Goal: Task Accomplishment & Management: Use online tool/utility

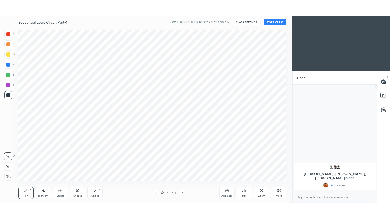
scroll to position [25212, 25095]
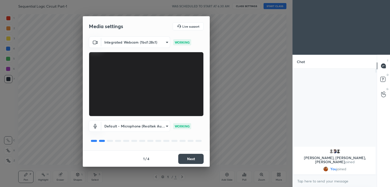
click at [191, 158] on button "Next" at bounding box center [190, 159] width 25 height 10
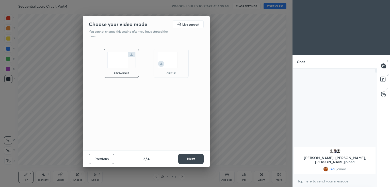
click at [191, 158] on button "Next" at bounding box center [190, 159] width 25 height 10
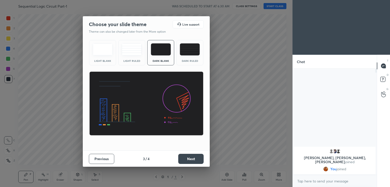
click at [191, 158] on button "Next" at bounding box center [190, 159] width 25 height 10
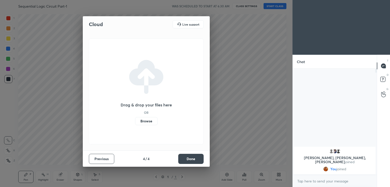
click at [192, 158] on button "Done" at bounding box center [190, 159] width 25 height 10
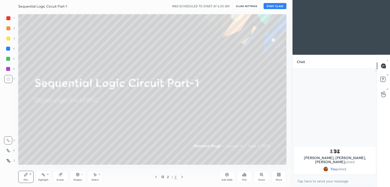
click at [274, 5] on button "START CLASS" at bounding box center [274, 6] width 23 height 6
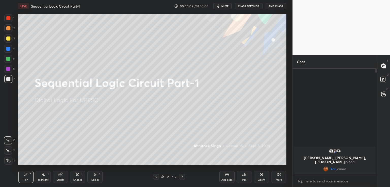
click at [282, 178] on div "More" at bounding box center [278, 177] width 15 height 12
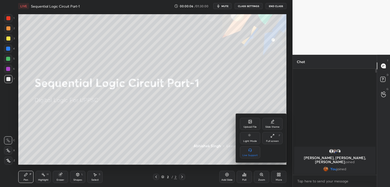
click at [276, 139] on div "Full screen F" at bounding box center [272, 138] width 20 height 12
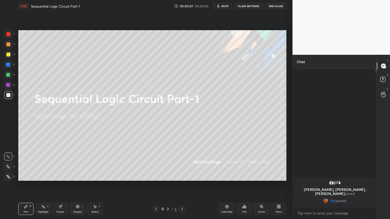
scroll to position [149, 82]
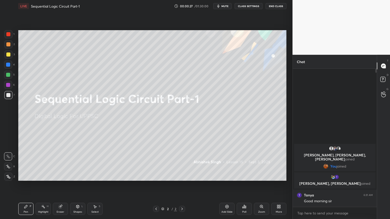
click at [227, 187] on div "Add Slide" at bounding box center [226, 209] width 15 height 12
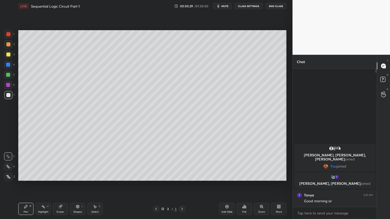
click at [156, 187] on icon at bounding box center [156, 209] width 4 height 4
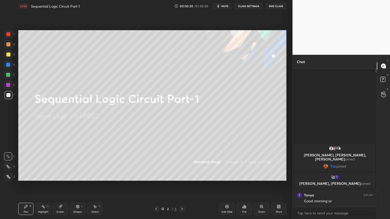
click at [182, 187] on icon at bounding box center [182, 209] width 4 height 4
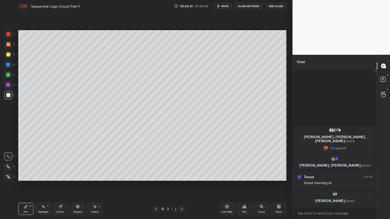
click at [12, 46] on div at bounding box center [8, 44] width 8 height 8
click at [5, 168] on div at bounding box center [8, 167] width 8 height 8
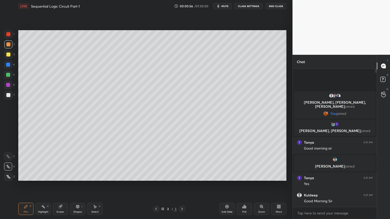
click at [13, 95] on div "7" at bounding box center [9, 95] width 10 height 8
click at [11, 154] on div at bounding box center [8, 156] width 8 height 8
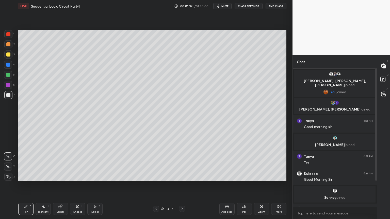
click at [61, 187] on div "Eraser" at bounding box center [61, 212] width 8 height 3
click at [27, 187] on div "Pen P" at bounding box center [25, 209] width 15 height 12
click at [11, 47] on div at bounding box center [8, 44] width 8 height 8
click at [7, 166] on icon at bounding box center [8, 167] width 5 height 4
click at [64, 187] on div "Eraser" at bounding box center [60, 209] width 15 height 12
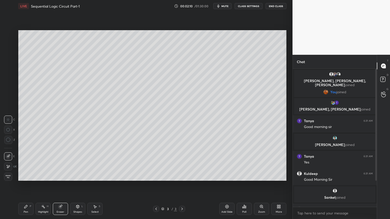
click at [25, 187] on icon at bounding box center [25, 206] width 3 height 3
click at [12, 153] on div at bounding box center [8, 156] width 8 height 8
click at [9, 97] on div at bounding box center [8, 95] width 8 height 8
click at [10, 76] on div at bounding box center [8, 75] width 8 height 8
click at [7, 167] on icon at bounding box center [8, 167] width 5 height 4
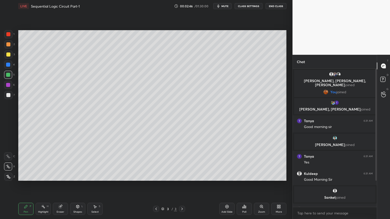
click at [8, 157] on icon at bounding box center [8, 157] width 5 height 4
click at [12, 96] on div "7" at bounding box center [9, 95] width 10 height 8
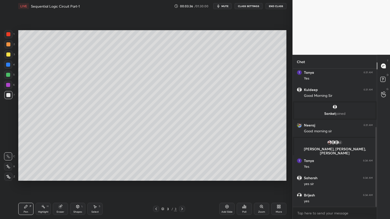
scroll to position [101, 0]
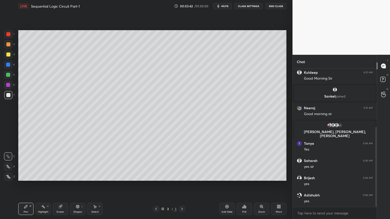
click at [11, 74] on div at bounding box center [8, 75] width 8 height 8
click at [9, 86] on div at bounding box center [8, 85] width 4 height 4
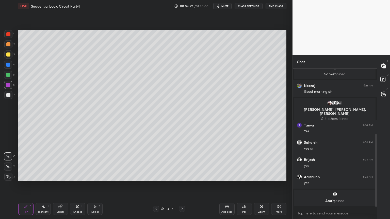
click at [224, 187] on div "Add Slide" at bounding box center [226, 209] width 15 height 12
click at [10, 94] on div at bounding box center [8, 95] width 4 height 4
click at [77, 187] on div "Shapes L" at bounding box center [77, 209] width 15 height 12
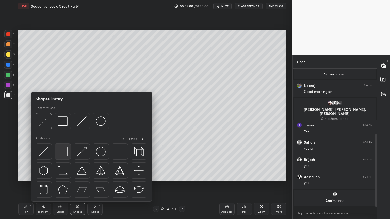
click at [59, 148] on img at bounding box center [63, 152] width 10 height 10
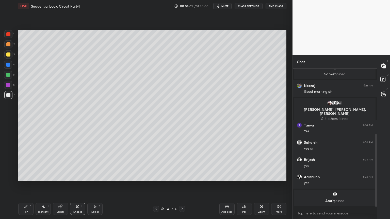
click at [10, 67] on div at bounding box center [8, 65] width 8 height 8
click at [26, 187] on icon at bounding box center [25, 206] width 3 height 3
click at [10, 165] on icon at bounding box center [8, 167] width 5 height 4
click at [78, 187] on div "Shapes" at bounding box center [77, 212] width 9 height 3
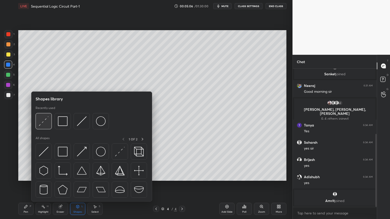
click at [46, 119] on img at bounding box center [44, 121] width 10 height 10
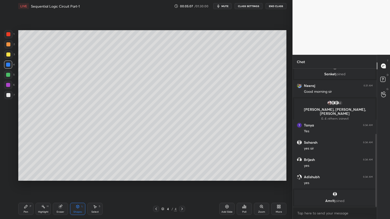
click at [75, 187] on div "Shapes" at bounding box center [77, 212] width 9 height 3
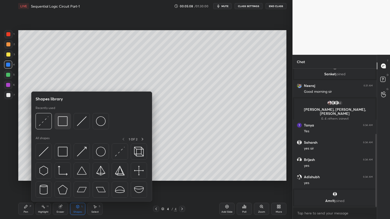
click at [66, 121] on img at bounding box center [63, 121] width 10 height 10
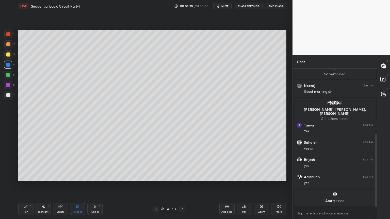
click at [95, 187] on div "Select" at bounding box center [94, 212] width 7 height 3
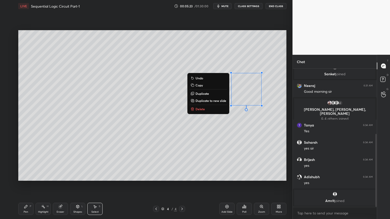
click at [203, 87] on button "Copy" at bounding box center [208, 85] width 38 height 6
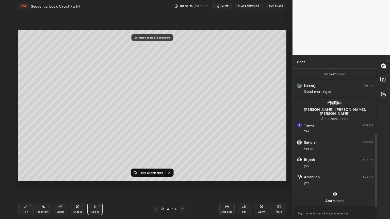
click at [153, 170] on button "Paste on this slide" at bounding box center [148, 173] width 32 height 6
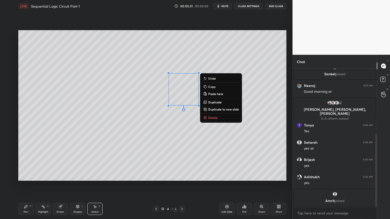
click at [218, 93] on p "Paste here" at bounding box center [215, 94] width 15 height 4
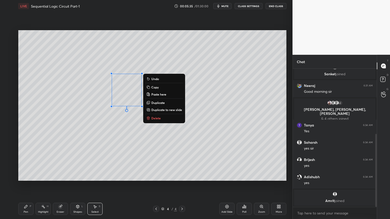
click at [161, 94] on p "Paste here" at bounding box center [158, 94] width 15 height 4
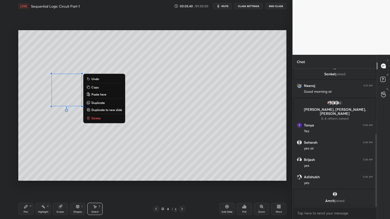
click at [108, 174] on div "0 ° Undo Copy Paste here Duplicate Duplicate to new slide Delete" at bounding box center [152, 105] width 268 height 151
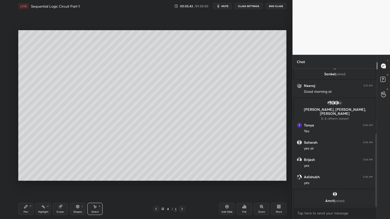
click at [21, 187] on div "Pen P" at bounding box center [25, 209] width 15 height 12
click at [10, 96] on div at bounding box center [8, 95] width 8 height 8
click at [10, 55] on div at bounding box center [8, 55] width 4 height 4
click at [8, 95] on div at bounding box center [8, 95] width 4 height 4
click at [5, 154] on div at bounding box center [8, 156] width 8 height 8
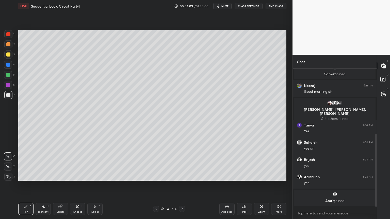
click at [9, 58] on div at bounding box center [8, 54] width 8 height 8
click at [59, 187] on icon at bounding box center [60, 206] width 3 height 3
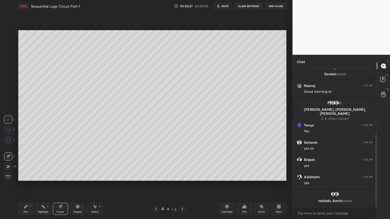
click at [26, 187] on icon at bounding box center [26, 207] width 4 height 4
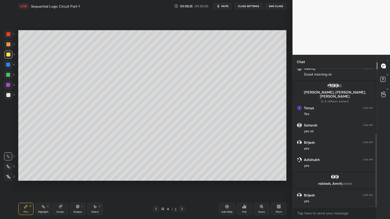
scroll to position [141, 0]
click at [10, 75] on div at bounding box center [8, 75] width 8 height 8
click at [7, 164] on div at bounding box center [8, 167] width 8 height 8
click at [58, 187] on div "Eraser" at bounding box center [60, 209] width 15 height 12
click at [75, 187] on div "Shapes L" at bounding box center [77, 209] width 15 height 12
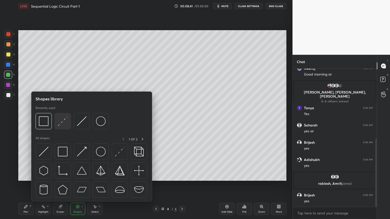
click at [62, 120] on img at bounding box center [63, 121] width 10 height 10
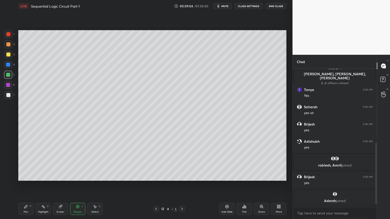
scroll to position [176, 0]
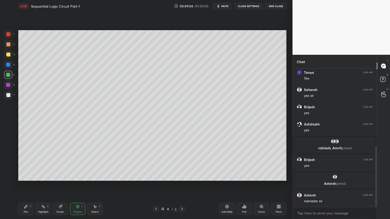
click at [43, 187] on div "Highlight H" at bounding box center [43, 209] width 15 height 12
click at [32, 187] on div "Pen P" at bounding box center [25, 209] width 15 height 12
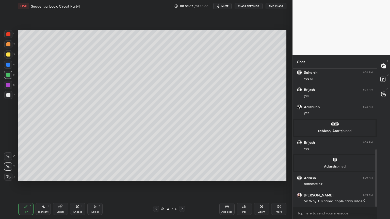
click at [60, 187] on div "Eraser" at bounding box center [60, 209] width 15 height 12
click at [29, 187] on div "Pen P" at bounding box center [25, 209] width 15 height 12
click at [12, 55] on div at bounding box center [8, 54] width 8 height 8
click at [8, 153] on div at bounding box center [8, 156] width 8 height 8
click at [10, 97] on div at bounding box center [8, 95] width 8 height 8
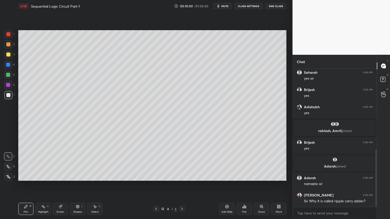
click at [41, 187] on div "Highlight" at bounding box center [43, 212] width 10 height 3
click at [159, 187] on div "4 / 4" at bounding box center [169, 209] width 32 height 6
click at [156, 187] on icon at bounding box center [156, 209] width 4 height 4
click at [8, 54] on div at bounding box center [8, 55] width 4 height 4
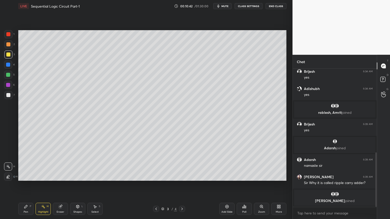
click at [183, 187] on icon at bounding box center [182, 209] width 4 height 4
click at [7, 84] on div at bounding box center [8, 85] width 4 height 4
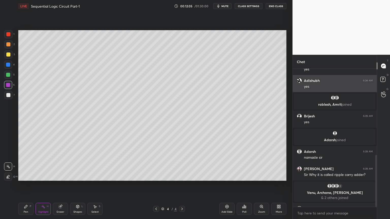
scroll to position [229, 0]
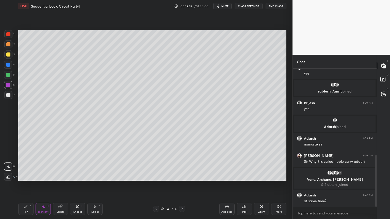
click at [26, 187] on icon at bounding box center [25, 206] width 3 height 3
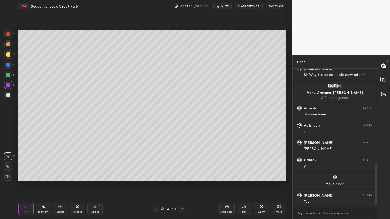
scroll to position [319, 0]
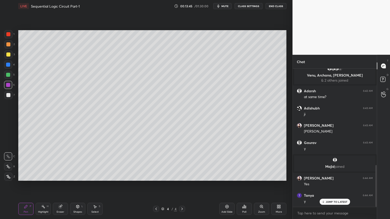
click at [44, 187] on icon at bounding box center [43, 207] width 4 height 4
click at [28, 187] on div "Pen P" at bounding box center [25, 209] width 15 height 12
click at [43, 187] on div "Highlight H" at bounding box center [43, 209] width 15 height 12
click at [25, 187] on div "Pen" at bounding box center [26, 212] width 5 height 3
click at [47, 187] on div "Highlight H" at bounding box center [43, 209] width 15 height 12
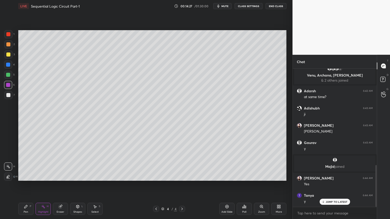
scroll to position [337, 0]
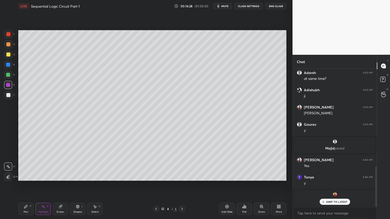
click at [23, 187] on div "Pen P" at bounding box center [25, 209] width 15 height 12
click at [337, 187] on p "JUMP TO LATEST" at bounding box center [336, 201] width 22 height 3
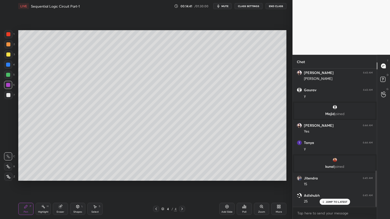
scroll to position [390, 0]
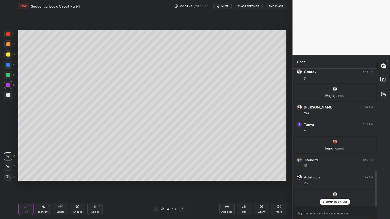
click at [41, 187] on div "Highlight H" at bounding box center [43, 209] width 15 height 12
click at [11, 55] on div at bounding box center [8, 54] width 8 height 8
click at [9, 45] on div at bounding box center [8, 44] width 4 height 4
click at [332, 187] on p "JUMP TO LATEST" at bounding box center [336, 201] width 22 height 3
click at [24, 187] on icon at bounding box center [26, 207] width 4 height 4
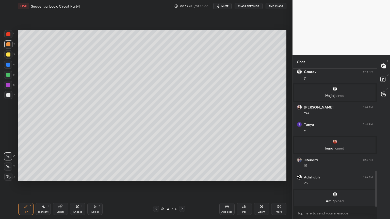
click at [9, 86] on div at bounding box center [8, 85] width 4 height 4
click at [41, 187] on div "Highlight" at bounding box center [43, 212] width 10 height 3
click at [14, 46] on div "2" at bounding box center [9, 44] width 10 height 8
click at [27, 187] on icon at bounding box center [26, 207] width 4 height 4
click at [11, 87] on div at bounding box center [8, 85] width 8 height 8
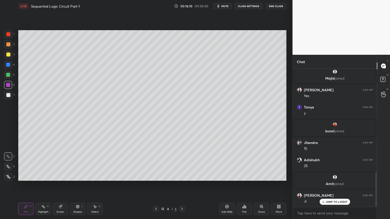
scroll to position [424, 0]
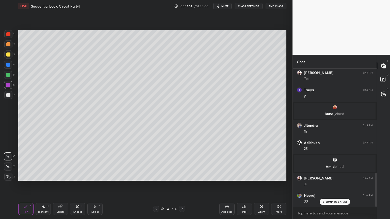
click at [43, 187] on div "Highlight H" at bounding box center [43, 209] width 15 height 12
click at [13, 45] on div "2" at bounding box center [9, 44] width 10 height 8
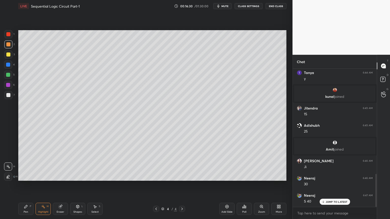
click at [27, 187] on icon at bounding box center [26, 207] width 4 height 4
click at [8, 84] on div at bounding box center [8, 85] width 4 height 4
click at [42, 187] on div "Highlight H" at bounding box center [43, 209] width 15 height 12
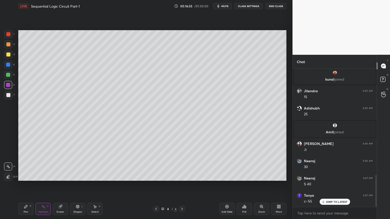
click at [12, 64] on div "4" at bounding box center [9, 65] width 11 height 8
click at [10, 97] on div at bounding box center [8, 95] width 8 height 8
click at [12, 47] on div at bounding box center [8, 44] width 8 height 8
click at [29, 187] on div "Pen P" at bounding box center [25, 209] width 15 height 12
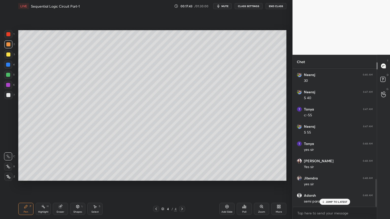
scroll to position [562, 0]
click at [62, 187] on icon at bounding box center [60, 206] width 3 height 3
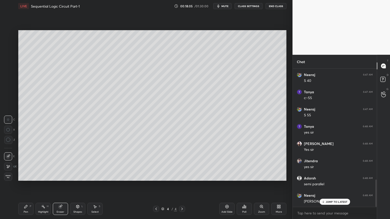
click at [30, 187] on div "Pen P" at bounding box center [25, 209] width 15 height 12
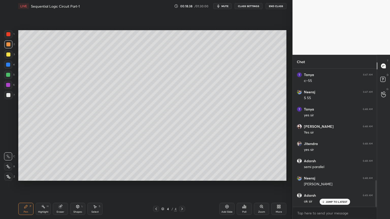
click at [229, 187] on icon at bounding box center [227, 207] width 4 height 4
click at [11, 75] on div at bounding box center [8, 75] width 8 height 8
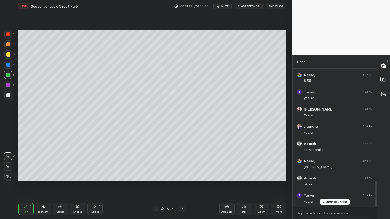
click at [155, 187] on icon at bounding box center [156, 209] width 4 height 4
click at [181, 187] on icon at bounding box center [182, 209] width 4 height 4
click at [12, 37] on div "1" at bounding box center [9, 34] width 10 height 8
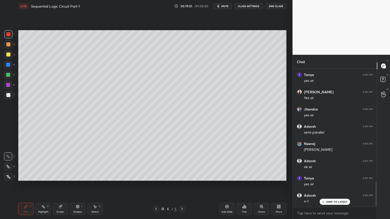
click at [8, 166] on icon at bounding box center [8, 167] width 5 height 4
click at [79, 187] on div "Shapes L" at bounding box center [77, 209] width 15 height 12
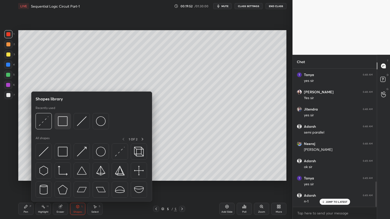
click at [64, 124] on img at bounding box center [63, 121] width 10 height 10
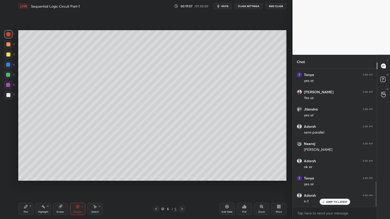
click at [28, 187] on div "Pen" at bounding box center [26, 212] width 5 height 3
click at [10, 57] on div at bounding box center [8, 54] width 8 height 8
click at [11, 155] on div at bounding box center [8, 156] width 8 height 8
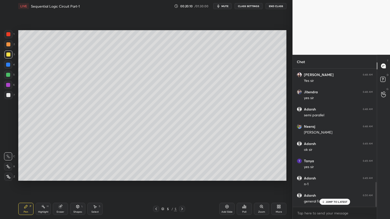
click at [10, 86] on div at bounding box center [8, 85] width 8 height 8
click at [9, 163] on div at bounding box center [8, 167] width 8 height 8
click at [61, 187] on div "Eraser" at bounding box center [61, 212] width 8 height 3
click at [25, 187] on div "Pen" at bounding box center [26, 212] width 5 height 3
click at [9, 155] on icon at bounding box center [8, 157] width 5 height 4
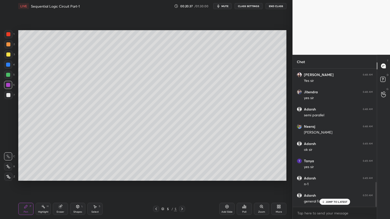
click at [11, 98] on div at bounding box center [8, 95] width 8 height 8
click at [11, 86] on div at bounding box center [8, 85] width 8 height 8
click at [8, 41] on div at bounding box center [8, 44] width 8 height 8
click at [9, 167] on icon at bounding box center [8, 166] width 4 height 3
click at [77, 187] on div "Shapes" at bounding box center [77, 212] width 9 height 3
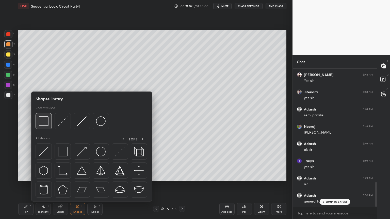
click at [45, 122] on img at bounding box center [44, 121] width 10 height 10
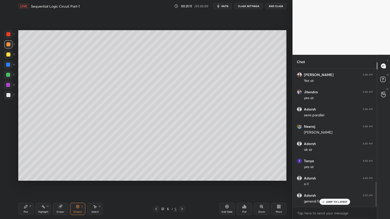
click at [27, 187] on div "Pen P" at bounding box center [25, 209] width 15 height 12
click at [12, 153] on div at bounding box center [8, 156] width 8 height 8
click at [9, 94] on div at bounding box center [8, 95] width 4 height 4
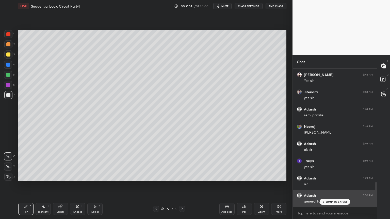
click at [334, 187] on p "JUMP TO LATEST" at bounding box center [336, 201] width 22 height 3
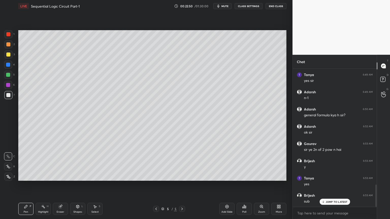
scroll to position [735, 0]
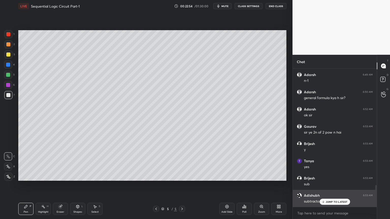
click at [336, 187] on div "JUMP TO LATEST" at bounding box center [334, 202] width 30 height 6
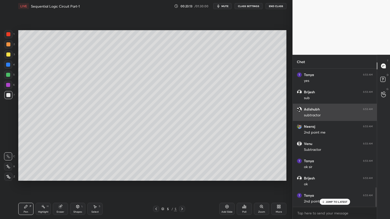
scroll to position [838, 0]
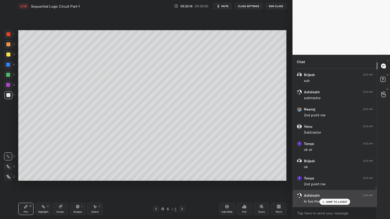
click at [333, 187] on p "JUMP TO LATEST" at bounding box center [336, 201] width 22 height 3
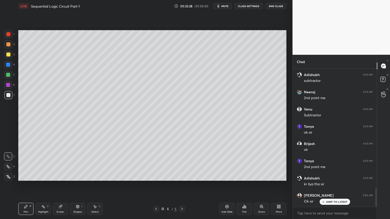
click at [11, 96] on div at bounding box center [8, 95] width 8 height 8
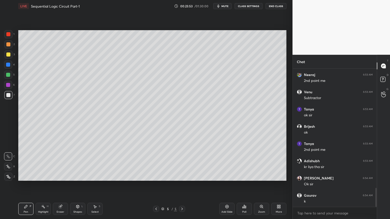
click at [61, 187] on icon at bounding box center [60, 206] width 3 height 3
click at [26, 187] on icon at bounding box center [25, 206] width 3 height 3
click at [60, 187] on div "Eraser" at bounding box center [61, 212] width 8 height 3
click at [25, 187] on div "Pen" at bounding box center [26, 212] width 5 height 3
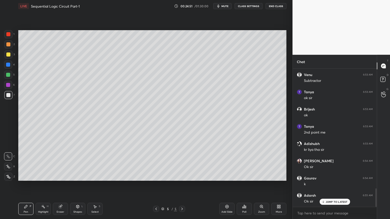
click at [157, 187] on div at bounding box center [156, 209] width 6 height 6
click at [182, 187] on icon at bounding box center [182, 209] width 4 height 4
click at [225, 187] on div "Add Slide" at bounding box center [226, 209] width 15 height 12
click at [11, 46] on div at bounding box center [8, 44] width 8 height 8
click at [5, 163] on div at bounding box center [8, 167] width 8 height 8
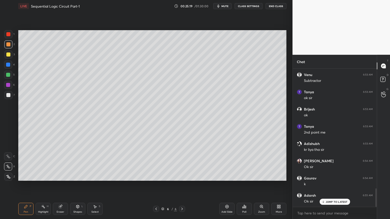
click at [10, 96] on div at bounding box center [8, 95] width 8 height 8
click at [7, 155] on icon at bounding box center [8, 156] width 4 height 3
click at [63, 187] on div "Eraser" at bounding box center [61, 212] width 8 height 3
click at [23, 187] on div "Pen P" at bounding box center [25, 209] width 15 height 12
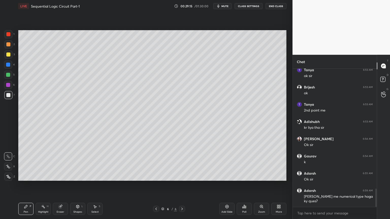
click at [9, 56] on div at bounding box center [8, 55] width 4 height 4
click at [9, 166] on icon at bounding box center [8, 167] width 5 height 4
click at [11, 75] on div at bounding box center [8, 75] width 8 height 8
click at [7, 155] on icon at bounding box center [8, 157] width 5 height 4
click at [9, 56] on div at bounding box center [8, 55] width 4 height 4
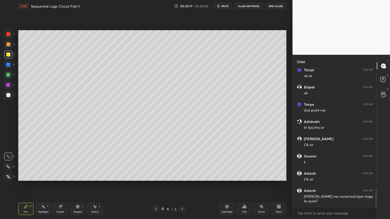
click at [7, 167] on icon at bounding box center [8, 166] width 4 height 3
click at [10, 94] on div at bounding box center [8, 95] width 8 height 8
click at [6, 155] on icon at bounding box center [8, 157] width 5 height 4
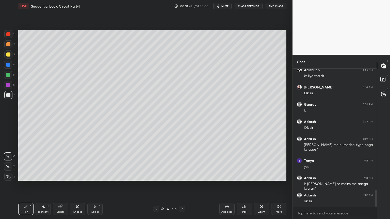
scroll to position [969, 0]
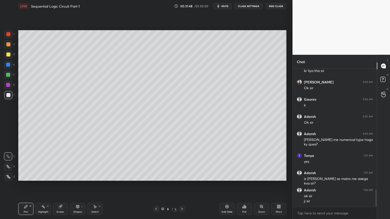
click at [9, 95] on div at bounding box center [8, 95] width 4 height 4
click at [58, 187] on div "Eraser" at bounding box center [60, 209] width 15 height 12
click at [26, 187] on icon at bounding box center [25, 206] width 3 height 3
click at [95, 187] on div "Select S" at bounding box center [94, 209] width 15 height 12
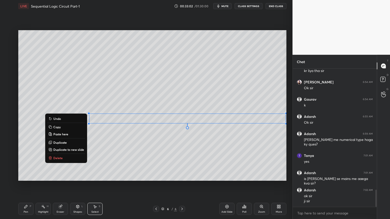
click at [25, 187] on icon at bounding box center [26, 207] width 4 height 4
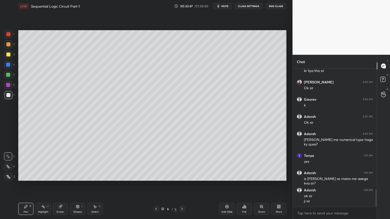
click at [225, 187] on div "Add Slide" at bounding box center [226, 209] width 15 height 12
click at [12, 45] on div "2" at bounding box center [9, 44] width 10 height 8
click at [13, 56] on div "3" at bounding box center [9, 54] width 10 height 8
click at [9, 167] on icon at bounding box center [8, 166] width 4 height 3
click at [156, 187] on icon at bounding box center [156, 209] width 4 height 4
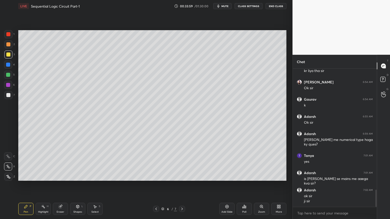
click at [182, 187] on icon at bounding box center [182, 209] width 2 height 3
click at [10, 155] on div at bounding box center [8, 156] width 8 height 8
click at [154, 187] on icon at bounding box center [156, 209] width 4 height 4
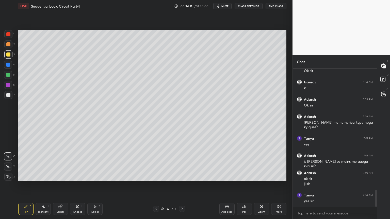
click at [61, 187] on icon at bounding box center [60, 206] width 3 height 3
click at [24, 187] on icon at bounding box center [26, 207] width 4 height 4
click at [10, 96] on div at bounding box center [8, 95] width 4 height 4
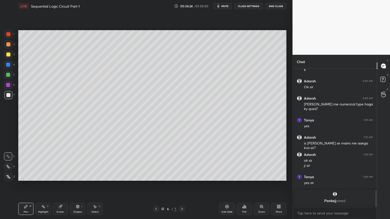
click at [77, 187] on div "Shapes L" at bounding box center [77, 209] width 15 height 12
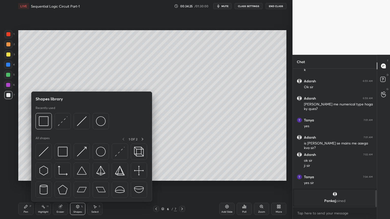
click at [59, 187] on div "Eraser" at bounding box center [61, 212] width 8 height 3
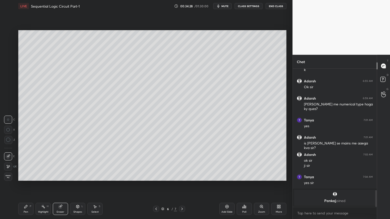
click at [27, 187] on icon at bounding box center [26, 207] width 4 height 4
click at [224, 187] on div "Add Slide" at bounding box center [226, 209] width 15 height 12
click at [155, 187] on icon at bounding box center [156, 209] width 4 height 4
click at [157, 187] on icon at bounding box center [156, 209] width 4 height 4
click at [181, 187] on icon at bounding box center [182, 209] width 2 height 3
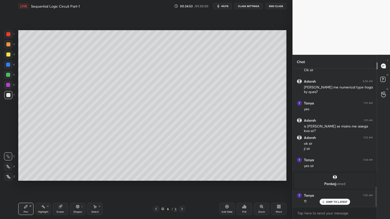
scroll to position [823, 0]
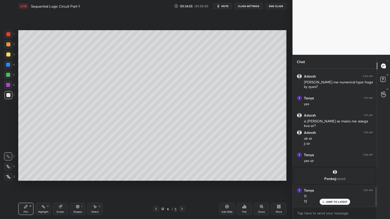
click at [183, 187] on icon at bounding box center [182, 209] width 4 height 4
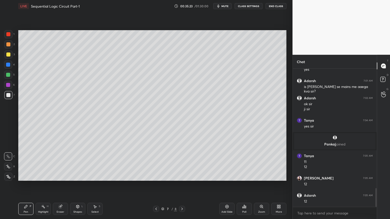
scroll to position [875, 0]
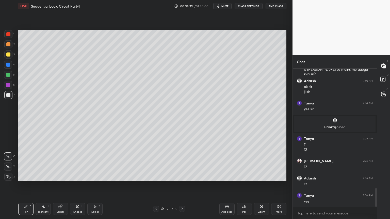
click at [10, 79] on div "5" at bounding box center [9, 76] width 11 height 10
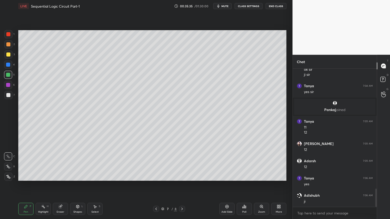
scroll to position [909, 0]
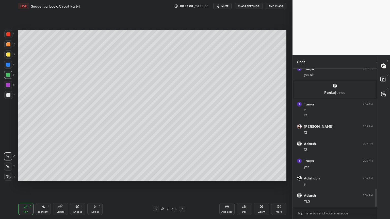
click at [60, 187] on div "Eraser" at bounding box center [60, 209] width 15 height 12
click at [24, 187] on icon at bounding box center [26, 207] width 4 height 4
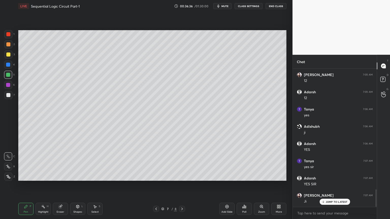
scroll to position [978, 0]
click at [388, 94] on div at bounding box center [383, 94] width 10 height 9
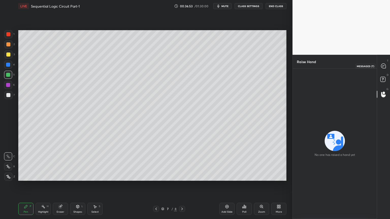
click at [385, 65] on icon at bounding box center [383, 66] width 5 height 5
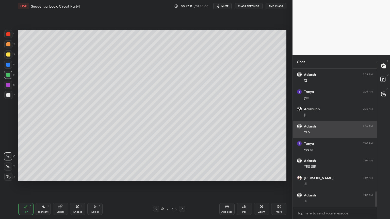
scroll to position [1107, 0]
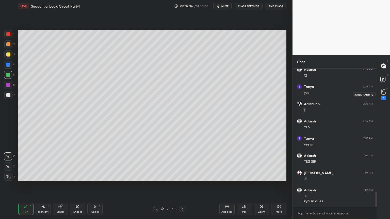
click at [386, 92] on div "1" at bounding box center [383, 94] width 10 height 9
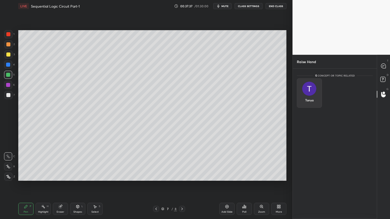
click at [313, 91] on div "Tanya" at bounding box center [309, 92] width 25 height 29
click at [312, 103] on button "INVITE" at bounding box center [309, 103] width 21 height 7
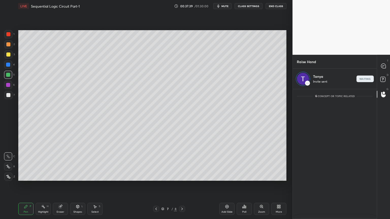
scroll to position [129, 82]
click at [387, 65] on div at bounding box center [383, 65] width 10 height 9
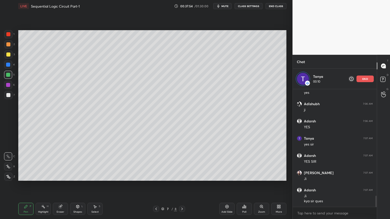
scroll to position [116, 82]
click at [370, 77] on div "end" at bounding box center [364, 79] width 17 height 7
click at [388, 95] on div "G Raise Hand (G) 1" at bounding box center [383, 94] width 13 height 14
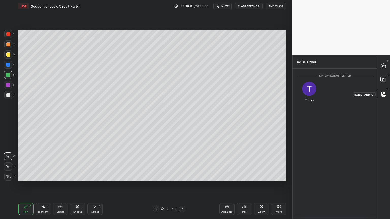
scroll to position [2, 2]
click at [310, 90] on img "grid" at bounding box center [309, 89] width 14 height 14
click at [311, 102] on button "INVITE" at bounding box center [309, 103] width 21 height 7
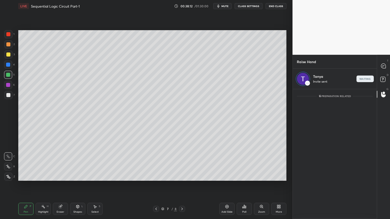
scroll to position [129, 82]
click at [384, 65] on icon at bounding box center [383, 66] width 5 height 5
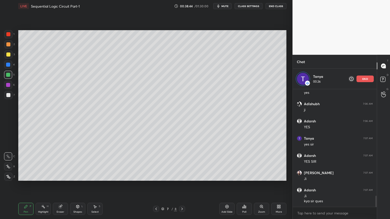
click at [368, 79] on div "end" at bounding box center [364, 79] width 17 height 7
click at [8, 56] on div at bounding box center [8, 55] width 4 height 4
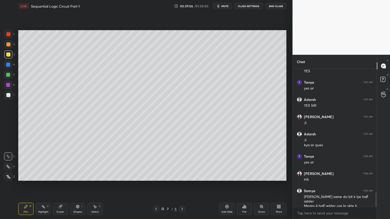
scroll to position [1180, 0]
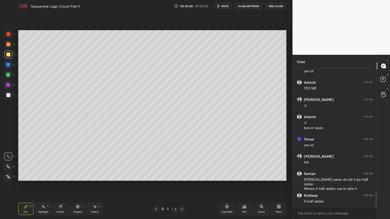
click at [155, 187] on icon at bounding box center [156, 209] width 4 height 4
click at [156, 187] on icon at bounding box center [156, 209] width 2 height 3
click at [180, 187] on icon at bounding box center [182, 209] width 4 height 4
click at [181, 187] on icon at bounding box center [182, 209] width 4 height 4
click at [182, 187] on icon at bounding box center [182, 209] width 2 height 3
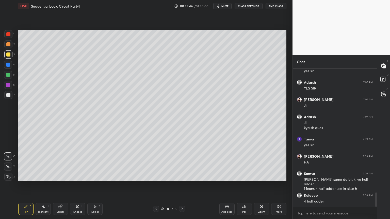
click at [11, 65] on div at bounding box center [8, 65] width 8 height 8
click at [9, 165] on icon at bounding box center [8, 167] width 5 height 4
click at [75, 187] on div "Shapes" at bounding box center [77, 212] width 9 height 3
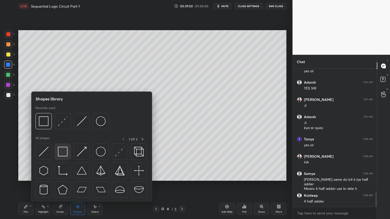
click at [65, 152] on img at bounding box center [63, 152] width 10 height 10
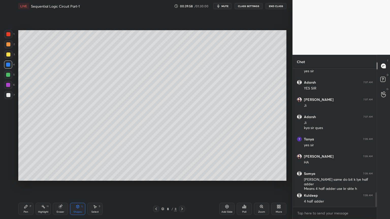
click at [25, 187] on div "Pen P" at bounding box center [25, 209] width 15 height 12
click at [92, 187] on div "Select" at bounding box center [94, 212] width 7 height 3
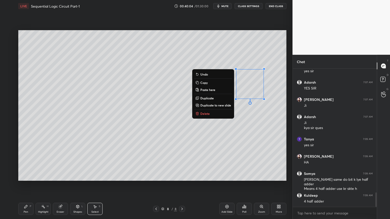
click at [206, 84] on p "Copy" at bounding box center [203, 83] width 7 height 4
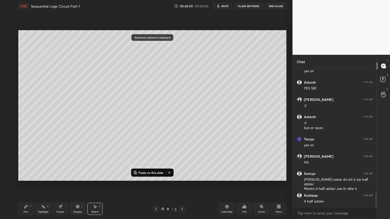
click at [155, 171] on p "Paste on this slide" at bounding box center [150, 173] width 25 height 4
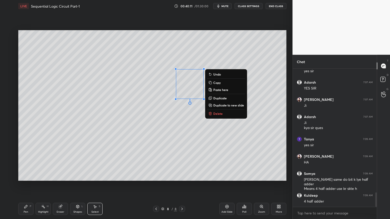
click at [224, 90] on p "Paste here" at bounding box center [220, 90] width 15 height 4
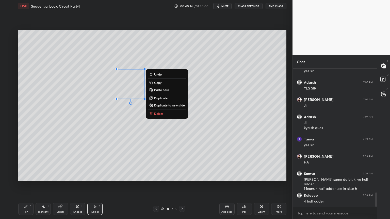
click at [166, 90] on p "Paste here" at bounding box center [161, 90] width 15 height 4
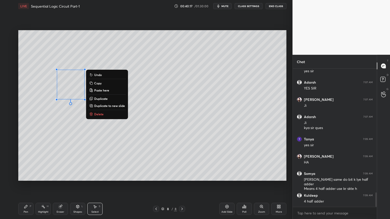
click at [29, 187] on div "Pen P" at bounding box center [25, 209] width 15 height 12
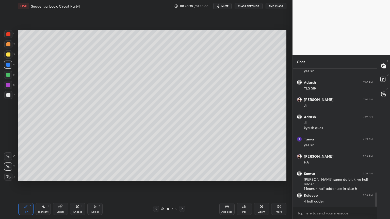
click at [12, 57] on div "3" at bounding box center [9, 54] width 10 height 8
click at [8, 176] on icon at bounding box center [8, 176] width 4 height 3
click at [8, 94] on div at bounding box center [8, 95] width 4 height 4
click at [7, 165] on icon at bounding box center [8, 167] width 5 height 4
click at [8, 157] on icon at bounding box center [8, 157] width 5 height 4
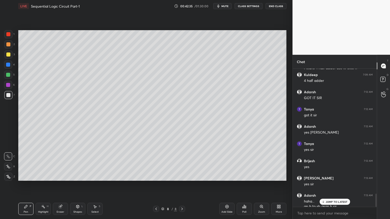
scroll to position [1306, 0]
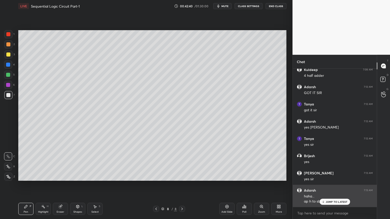
click at [329, 187] on p "JUMP TO LATEST" at bounding box center [336, 201] width 22 height 3
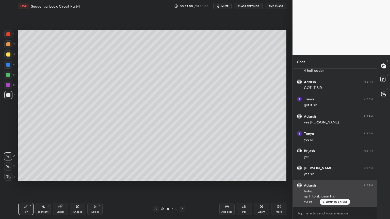
scroll to position [1328, 0]
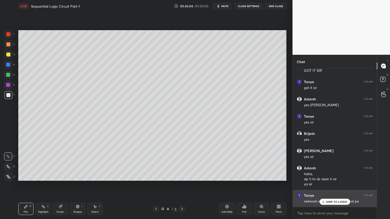
click at [334, 187] on p "JUMP TO LATEST" at bounding box center [336, 201] width 22 height 3
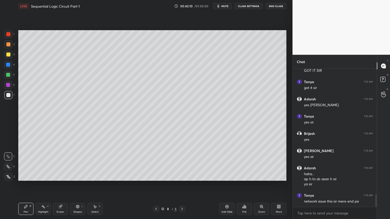
click at [228, 187] on div "Add Slide" at bounding box center [226, 209] width 15 height 12
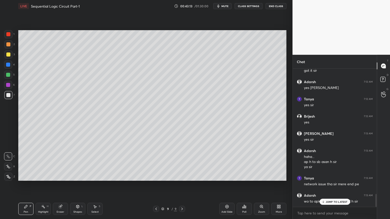
click at [13, 47] on div "2" at bounding box center [9, 44] width 10 height 8
click at [8, 163] on div at bounding box center [8, 167] width 8 height 8
click at [332, 187] on div "JUMP TO LATEST" at bounding box center [334, 202] width 30 height 6
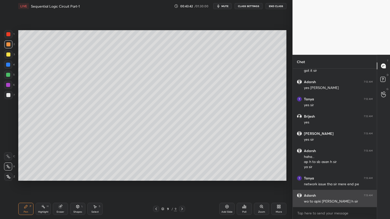
scroll to position [1363, 0]
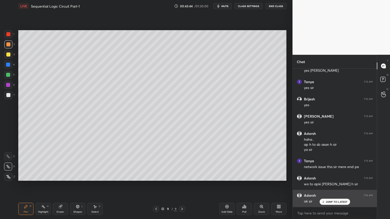
click at [337, 187] on div "JUMP TO LATEST" at bounding box center [334, 202] width 30 height 6
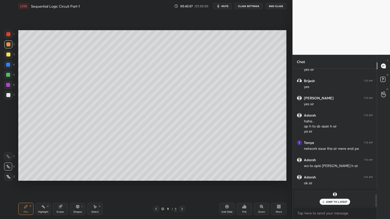
click at [337, 187] on p "JUMP TO LATEST" at bounding box center [336, 201] width 22 height 3
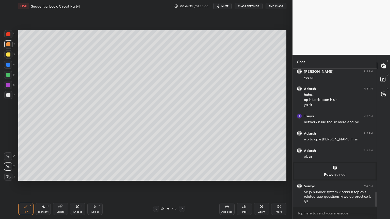
click at [10, 94] on div at bounding box center [8, 95] width 8 height 8
click at [9, 152] on div "C" at bounding box center [9, 155] width 11 height 10
click at [9, 165] on icon at bounding box center [8, 167] width 5 height 4
click at [11, 46] on div at bounding box center [8, 44] width 8 height 8
click at [10, 66] on div at bounding box center [8, 65] width 8 height 8
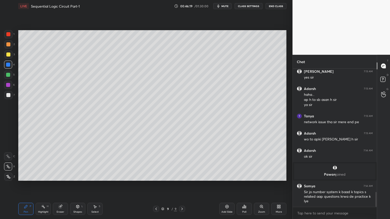
click at [12, 76] on div at bounding box center [8, 75] width 8 height 8
click at [9, 155] on icon at bounding box center [8, 157] width 5 height 4
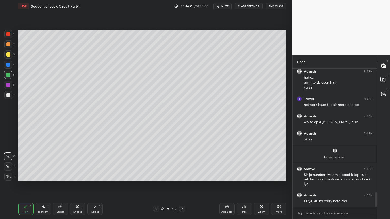
click at [78, 187] on icon at bounding box center [78, 207] width 4 height 4
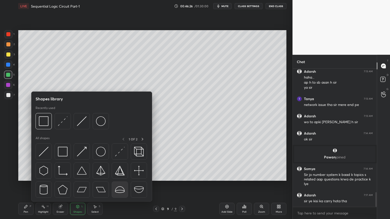
scroll to position [1180, 0]
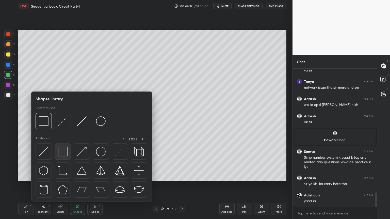
click at [64, 149] on img at bounding box center [63, 152] width 10 height 10
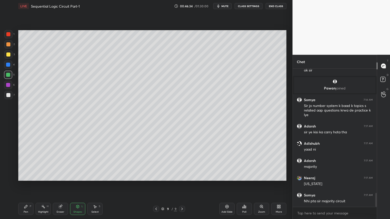
scroll to position [1249, 0]
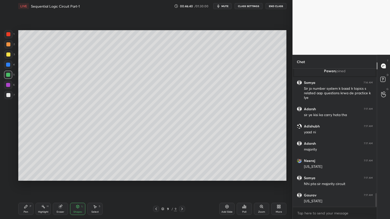
click at [21, 187] on div "Pen P" at bounding box center [25, 209] width 15 height 12
click at [10, 87] on div at bounding box center [8, 85] width 8 height 8
click at [8, 169] on div at bounding box center [8, 167] width 8 height 8
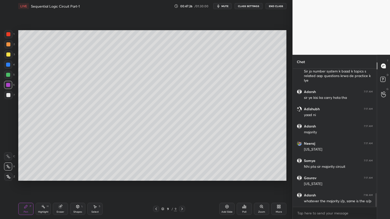
click at [95, 187] on div "Select" at bounding box center [94, 212] width 7 height 3
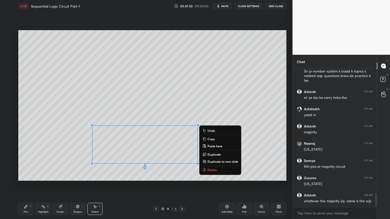
scroll to position [127, 82]
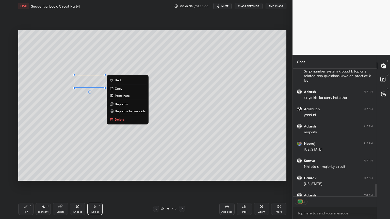
click at [24, 187] on icon at bounding box center [26, 207] width 4 height 4
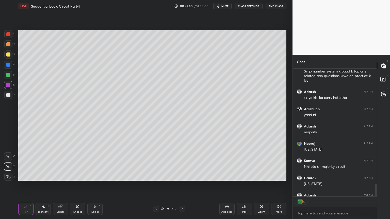
click at [10, 156] on div at bounding box center [8, 156] width 8 height 8
click at [10, 96] on div at bounding box center [8, 95] width 8 height 8
click at [61, 187] on div "Eraser" at bounding box center [60, 209] width 15 height 12
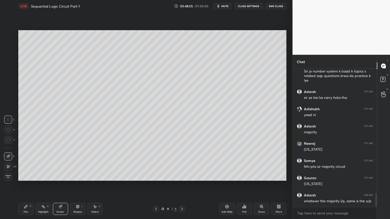
click at [27, 187] on icon at bounding box center [26, 207] width 4 height 4
click at [39, 187] on div "Highlight" at bounding box center [43, 212] width 10 height 3
click at [12, 66] on div at bounding box center [8, 65] width 8 height 8
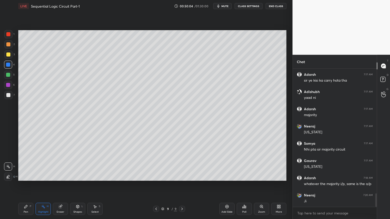
click at [25, 187] on icon at bounding box center [25, 206] width 3 height 3
click at [7, 95] on div at bounding box center [8, 95] width 4 height 4
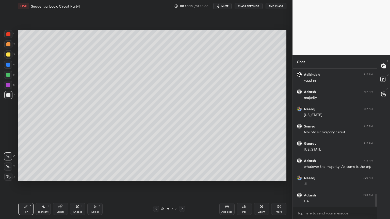
click at [227, 187] on icon at bounding box center [227, 207] width 4 height 4
click at [156, 187] on icon at bounding box center [156, 209] width 4 height 4
click at [181, 187] on icon at bounding box center [182, 209] width 4 height 4
click at [79, 187] on div "Shapes L" at bounding box center [77, 209] width 15 height 12
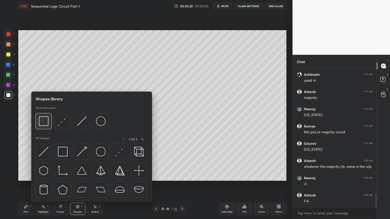
click at [47, 122] on img at bounding box center [44, 121] width 10 height 10
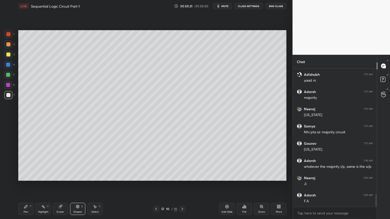
click at [10, 65] on div at bounding box center [8, 65] width 4 height 4
click at [26, 187] on icon at bounding box center [26, 207] width 4 height 4
click at [7, 166] on icon at bounding box center [8, 167] width 5 height 4
click at [76, 187] on div "Shapes L" at bounding box center [77, 209] width 15 height 12
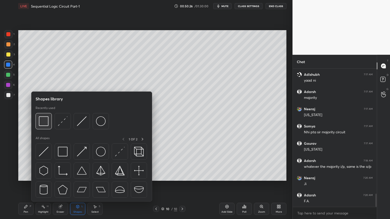
click at [44, 122] on img at bounding box center [44, 121] width 10 height 10
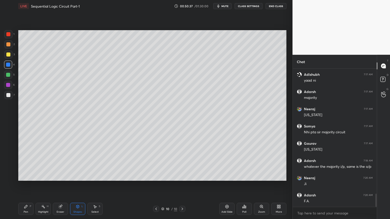
click at [78, 187] on div "Shapes L" at bounding box center [77, 209] width 15 height 12
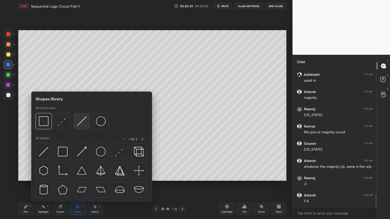
click at [79, 126] on img at bounding box center [82, 121] width 10 height 10
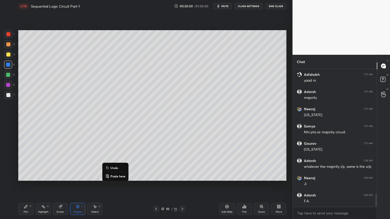
click at [115, 167] on p "Undo" at bounding box center [114, 168] width 8 height 4
click at [27, 187] on div "Pen" at bounding box center [26, 212] width 5 height 3
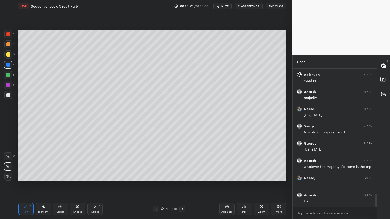
click at [12, 98] on div at bounding box center [8, 95] width 8 height 8
click at [10, 155] on icon at bounding box center [8, 157] width 5 height 4
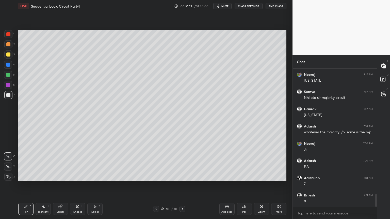
scroll to position [1352, 0]
click at [61, 187] on div "Eraser" at bounding box center [61, 212] width 8 height 3
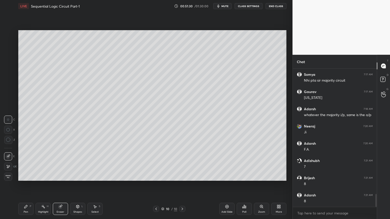
click at [22, 187] on div "Pen P" at bounding box center [25, 209] width 15 height 12
click at [11, 64] on div at bounding box center [8, 65] width 8 height 8
click at [8, 166] on icon at bounding box center [8, 166] width 4 height 3
click at [77, 187] on div "Shapes L" at bounding box center [77, 209] width 15 height 12
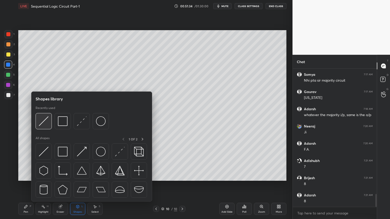
click at [43, 127] on div at bounding box center [44, 121] width 16 height 16
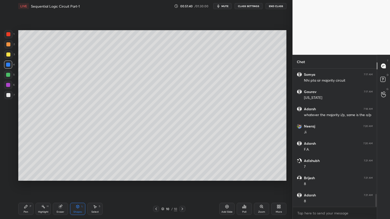
click at [61, 187] on div "Eraser" at bounding box center [60, 209] width 15 height 12
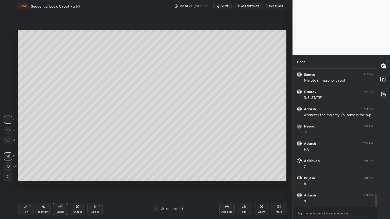
click at [27, 187] on div "Pen P" at bounding box center [25, 209] width 15 height 12
click at [11, 100] on div "7" at bounding box center [9, 96] width 10 height 10
click at [11, 155] on div at bounding box center [8, 156] width 8 height 8
click at [46, 187] on div "Highlight H" at bounding box center [43, 209] width 15 height 12
click at [12, 54] on div at bounding box center [8, 54] width 8 height 8
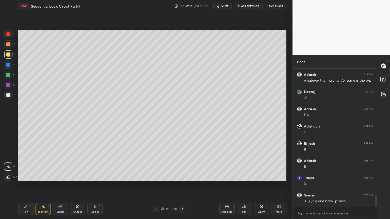
scroll to position [1404, 0]
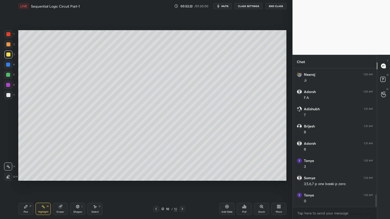
click at [26, 187] on icon at bounding box center [25, 206] width 3 height 3
click at [8, 96] on div at bounding box center [8, 95] width 4 height 4
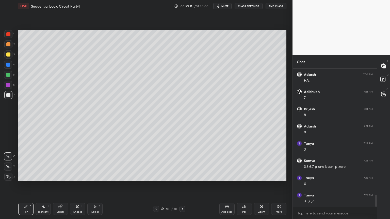
click at [60, 187] on div "Eraser" at bounding box center [60, 209] width 15 height 12
click at [27, 187] on icon at bounding box center [26, 207] width 4 height 4
click at [9, 74] on div at bounding box center [8, 75] width 4 height 4
click at [10, 54] on div at bounding box center [8, 55] width 4 height 4
click at [12, 76] on div at bounding box center [8, 75] width 8 height 8
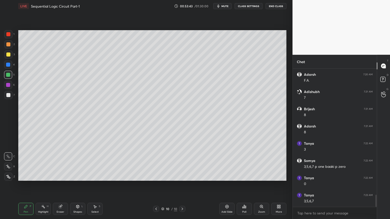
click at [14, 86] on div "6" at bounding box center [9, 85] width 11 height 8
click at [10, 163] on div at bounding box center [8, 167] width 8 height 8
click at [78, 187] on div "Shapes" at bounding box center [77, 212] width 9 height 3
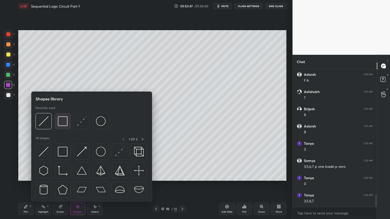
click at [64, 120] on img at bounding box center [63, 121] width 10 height 10
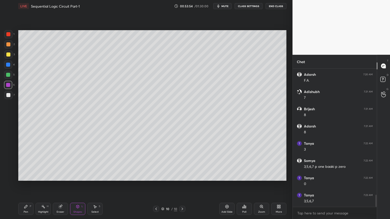
click at [12, 96] on div "7" at bounding box center [9, 95] width 10 height 8
click at [77, 187] on icon at bounding box center [78, 207] width 4 height 4
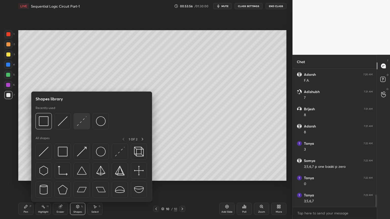
click at [82, 122] on img at bounding box center [82, 121] width 10 height 10
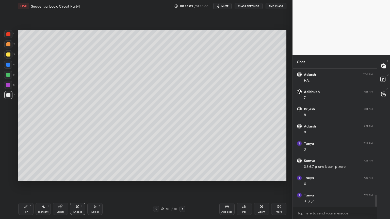
click at [27, 187] on div "Pen" at bounding box center [26, 212] width 5 height 3
click at [9, 75] on div at bounding box center [8, 75] width 4 height 4
click at [77, 187] on div "Shapes" at bounding box center [77, 212] width 9 height 3
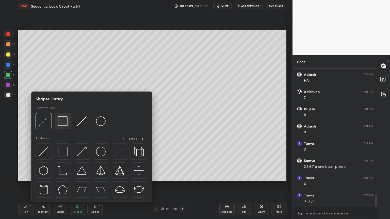
click at [62, 121] on img at bounding box center [63, 121] width 10 height 10
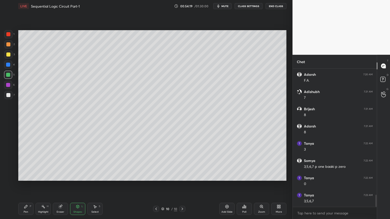
click at [82, 187] on div "Shapes L" at bounding box center [77, 209] width 15 height 12
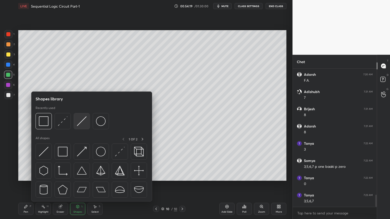
click at [84, 122] on img at bounding box center [82, 121] width 10 height 10
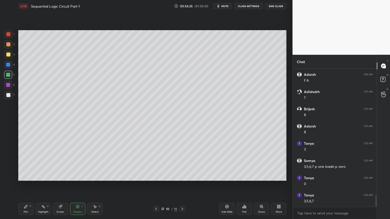
click at [24, 187] on div "Pen" at bounding box center [26, 212] width 5 height 3
click at [61, 187] on div "Eraser" at bounding box center [61, 212] width 8 height 3
click at [30, 187] on div "Pen P" at bounding box center [25, 209] width 15 height 12
click at [3, 155] on div "1 2 3 4 5 6 7 C X Z C X Z E E Erase all H H" at bounding box center [8, 105] width 16 height 151
click at [8, 156] on icon at bounding box center [8, 156] width 4 height 3
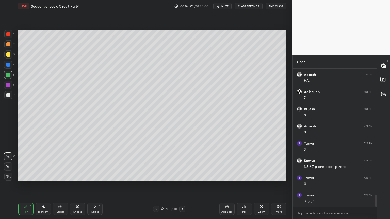
click at [9, 164] on div at bounding box center [8, 167] width 8 height 8
click at [9, 94] on div at bounding box center [8, 95] width 4 height 4
click at [6, 77] on div at bounding box center [8, 75] width 4 height 4
click at [11, 93] on div at bounding box center [8, 95] width 8 height 8
click at [9, 154] on div at bounding box center [8, 156] width 8 height 8
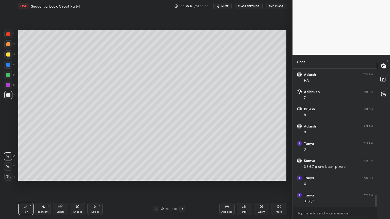
click at [10, 43] on div at bounding box center [8, 44] width 8 height 8
click at [12, 75] on div at bounding box center [8, 75] width 8 height 8
click at [10, 166] on icon at bounding box center [8, 167] width 5 height 4
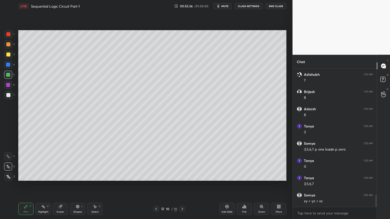
click at [13, 39] on div "1" at bounding box center [9, 35] width 10 height 10
click at [78, 187] on div "Shapes" at bounding box center [77, 212] width 9 height 3
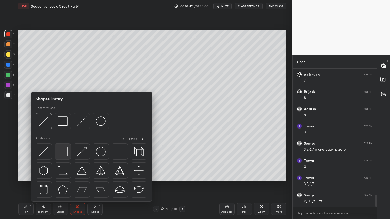
click at [65, 149] on img at bounding box center [63, 152] width 10 height 10
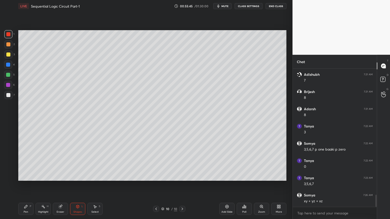
click at [28, 187] on div "Pen P" at bounding box center [25, 209] width 15 height 12
click at [7, 155] on icon at bounding box center [8, 156] width 4 height 3
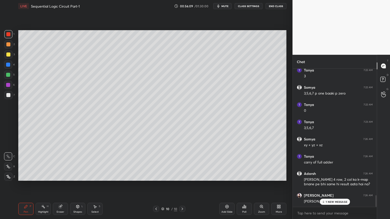
scroll to position [1512, 0]
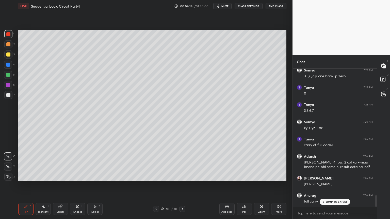
click at [11, 95] on div at bounding box center [8, 95] width 8 height 8
click at [10, 57] on div at bounding box center [8, 54] width 8 height 8
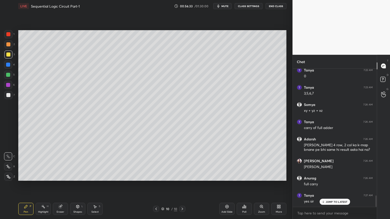
click at [8, 93] on div at bounding box center [8, 95] width 4 height 4
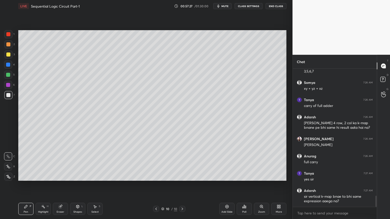
scroll to position [1568, 0]
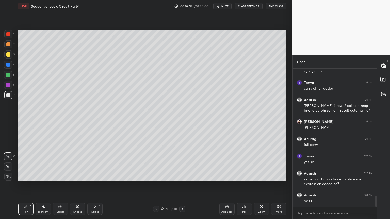
click at [60, 187] on icon at bounding box center [60, 207] width 4 height 4
click at [24, 187] on icon at bounding box center [26, 207] width 4 height 4
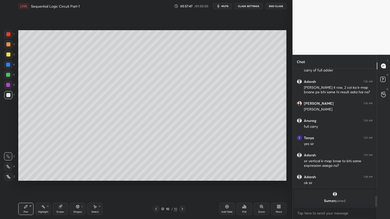
click at [63, 187] on div "Eraser" at bounding box center [61, 212] width 8 height 3
click at [27, 187] on icon at bounding box center [26, 207] width 4 height 4
click at [61, 187] on icon at bounding box center [60, 206] width 3 height 3
click at [24, 187] on icon at bounding box center [26, 207] width 4 height 4
click at [59, 187] on div "Eraser" at bounding box center [61, 212] width 8 height 3
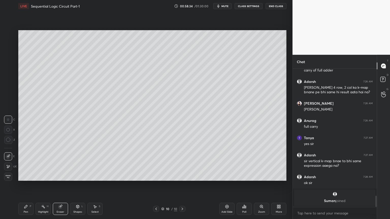
click at [25, 187] on icon at bounding box center [26, 207] width 4 height 4
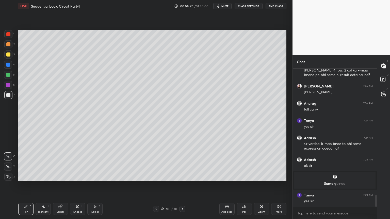
scroll to position [1477, 0]
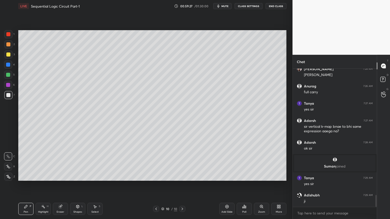
click at [9, 74] on div at bounding box center [8, 75] width 4 height 4
click at [8, 165] on icon at bounding box center [8, 166] width 4 height 3
click at [59, 187] on div "Eraser" at bounding box center [61, 212] width 8 height 3
click at [28, 187] on icon at bounding box center [26, 207] width 4 height 4
click at [9, 157] on icon at bounding box center [8, 157] width 5 height 4
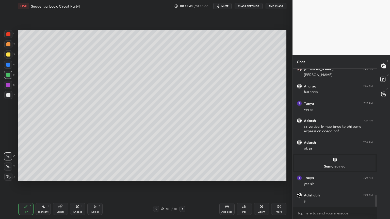
click at [226, 187] on icon at bounding box center [227, 207] width 4 height 4
click at [12, 46] on div at bounding box center [8, 44] width 8 height 8
click at [8, 166] on icon at bounding box center [8, 166] width 4 height 3
click at [60, 187] on icon at bounding box center [60, 206] width 3 height 3
click at [27, 187] on icon at bounding box center [26, 207] width 4 height 4
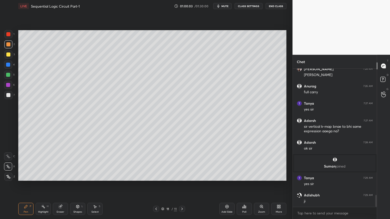
click at [10, 58] on div at bounding box center [8, 54] width 8 height 8
click at [8, 157] on icon at bounding box center [8, 156] width 4 height 3
click at [10, 75] on div at bounding box center [8, 75] width 8 height 8
click at [10, 165] on icon at bounding box center [8, 167] width 5 height 4
click at [12, 96] on div at bounding box center [8, 95] width 8 height 8
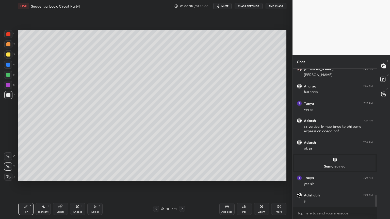
click at [7, 153] on div at bounding box center [8, 156] width 8 height 8
click at [79, 187] on div "Shapes L" at bounding box center [77, 209] width 15 height 12
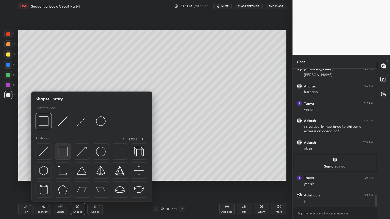
click at [65, 153] on img at bounding box center [63, 152] width 10 height 10
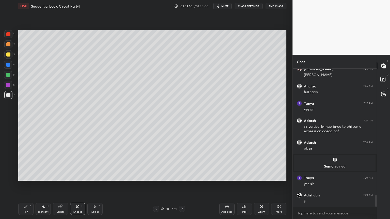
click at [25, 187] on icon at bounding box center [25, 206] width 3 height 3
click at [226, 187] on icon at bounding box center [226, 206] width 3 height 3
click at [78, 187] on div "Shapes L" at bounding box center [77, 209] width 15 height 12
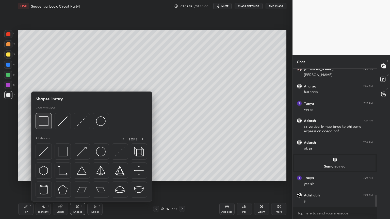
click at [47, 122] on img at bounding box center [44, 121] width 10 height 10
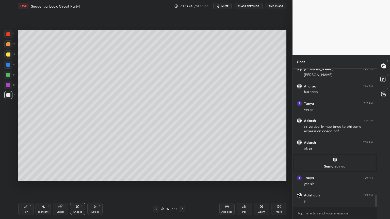
click at [74, 187] on div "Shapes L" at bounding box center [77, 209] width 15 height 12
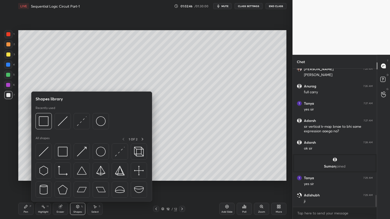
click at [77, 187] on icon at bounding box center [77, 206] width 3 height 3
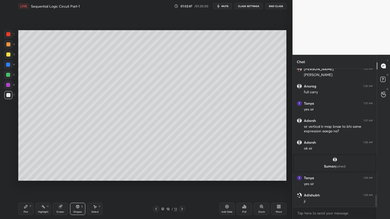
click at [79, 187] on div "Shapes L" at bounding box center [77, 209] width 15 height 12
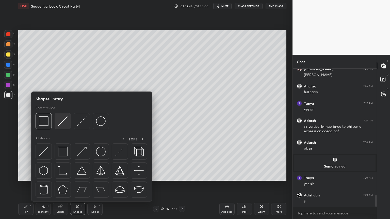
click at [61, 123] on img at bounding box center [63, 121] width 10 height 10
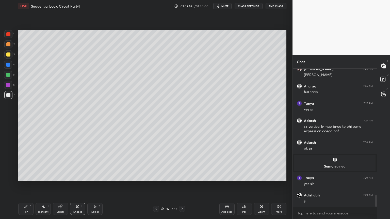
click at [25, 187] on div "Pen" at bounding box center [26, 212] width 5 height 3
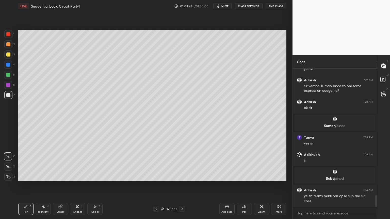
scroll to position [1514, 0]
click at [11, 75] on div at bounding box center [8, 75] width 8 height 8
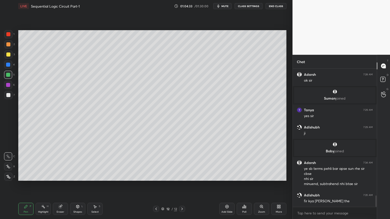
scroll to position [1553, 0]
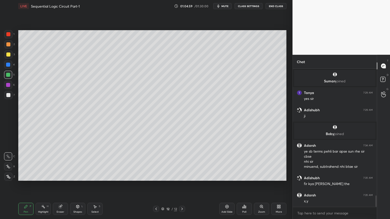
click at [10, 55] on div at bounding box center [8, 55] width 4 height 4
click at [9, 35] on div at bounding box center [8, 34] width 4 height 4
click at [7, 164] on div at bounding box center [8, 167] width 8 height 8
click at [78, 187] on icon at bounding box center [77, 206] width 3 height 3
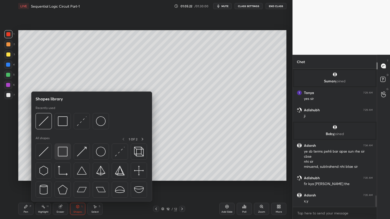
click at [66, 150] on img at bounding box center [63, 152] width 10 height 10
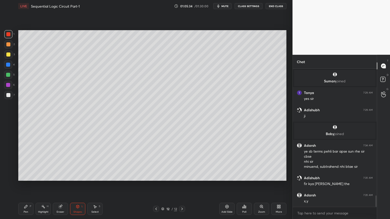
click at [28, 187] on div "Pen P" at bounding box center [25, 209] width 15 height 12
click at [10, 85] on div at bounding box center [8, 85] width 8 height 8
click at [78, 187] on div "Shapes L" at bounding box center [77, 209] width 15 height 12
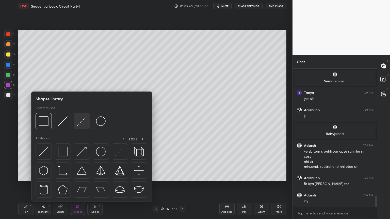
click at [84, 119] on img at bounding box center [82, 121] width 10 height 10
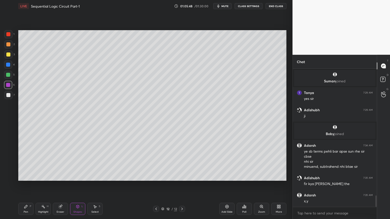
click at [29, 187] on div "Pen P" at bounding box center [25, 209] width 15 height 12
click at [11, 46] on div at bounding box center [8, 44] width 8 height 8
click at [11, 153] on div at bounding box center [8, 156] width 8 height 8
click at [8, 94] on div at bounding box center [8, 95] width 4 height 4
click at [42, 187] on icon at bounding box center [43, 207] width 4 height 4
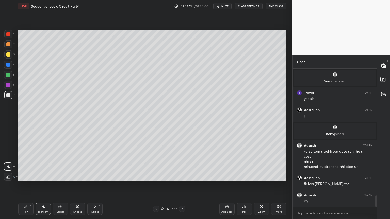
click at [57, 187] on div "Eraser" at bounding box center [60, 209] width 15 height 12
click at [24, 187] on icon at bounding box center [26, 207] width 4 height 4
click at [9, 68] on div at bounding box center [8, 65] width 8 height 8
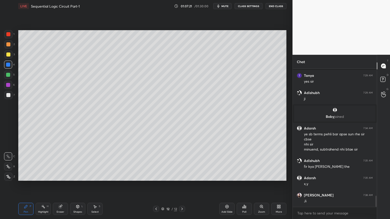
click at [44, 187] on icon at bounding box center [43, 207] width 4 height 4
click at [11, 54] on div at bounding box center [8, 54] width 8 height 8
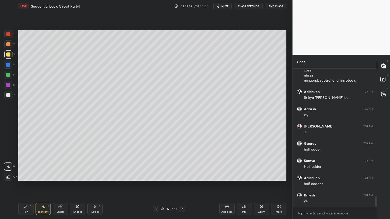
scroll to position [1657, 0]
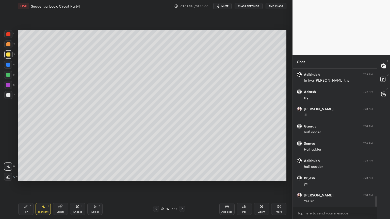
click at [27, 187] on icon at bounding box center [26, 207] width 4 height 4
click at [11, 56] on div at bounding box center [8, 54] width 8 height 8
click at [288, 112] on div "1 2 3 4 5 6 7 C X Z C X Z E E Erase all H H LIVE Sequential Logic Circuit Part-…" at bounding box center [146, 109] width 292 height 219
click at [93, 187] on div "Select S" at bounding box center [94, 209] width 15 height 12
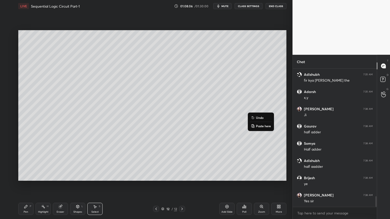
click at [245, 140] on div "0 ° Undo Copy Paste here Duplicate Duplicate to new slide Delete" at bounding box center [152, 105] width 268 height 151
click at [23, 187] on div "Pen P" at bounding box center [25, 209] width 15 height 12
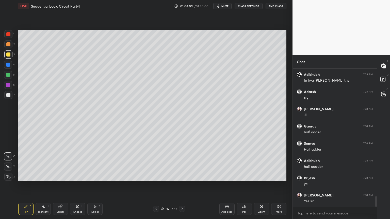
click at [10, 36] on div at bounding box center [8, 34] width 8 height 8
click at [8, 167] on icon at bounding box center [8, 167] width 5 height 4
click at [78, 187] on icon at bounding box center [77, 206] width 3 height 3
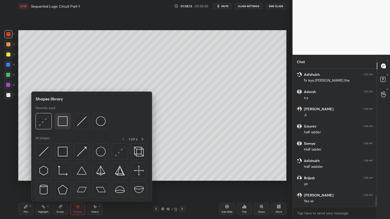
click at [65, 123] on img at bounding box center [63, 121] width 10 height 10
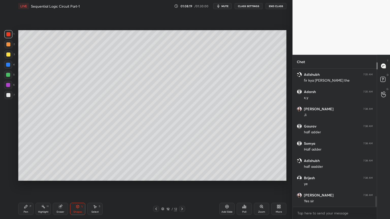
click at [26, 187] on icon at bounding box center [26, 207] width 4 height 4
click at [9, 55] on div at bounding box center [8, 55] width 4 height 4
click at [6, 155] on icon at bounding box center [8, 157] width 5 height 4
click at [59, 187] on div "Eraser" at bounding box center [60, 209] width 15 height 12
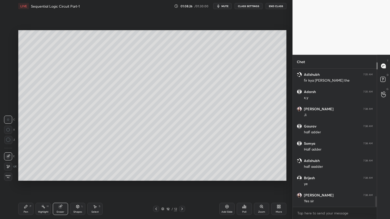
scroll to position [1674, 0]
click at [23, 187] on div "Pen P" at bounding box center [25, 209] width 15 height 12
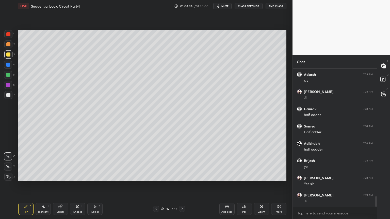
click at [42, 187] on div "Highlight" at bounding box center [43, 212] width 10 height 3
click at [26, 187] on icon at bounding box center [26, 207] width 4 height 4
click at [61, 187] on icon at bounding box center [60, 206] width 3 height 3
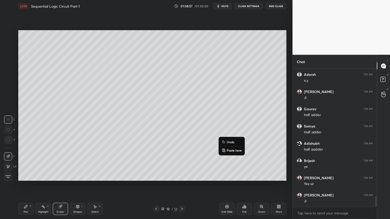
click at [232, 141] on p "Undo" at bounding box center [231, 142] width 8 height 4
click at [22, 187] on div "Pen P" at bounding box center [25, 209] width 15 height 12
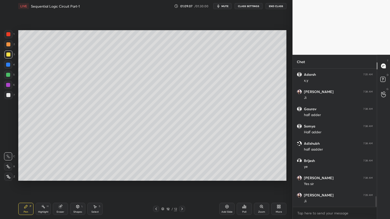
click at [227, 187] on div "Add Slide" at bounding box center [226, 209] width 15 height 12
click at [10, 66] on div at bounding box center [8, 65] width 4 height 4
click at [78, 187] on div "Shapes L" at bounding box center [77, 209] width 15 height 12
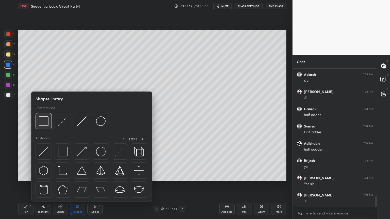
click at [43, 123] on img at bounding box center [44, 121] width 10 height 10
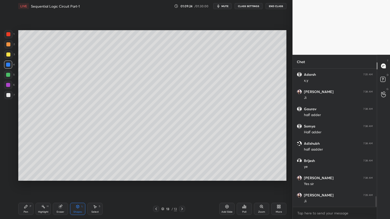
click at [80, 187] on div "Shapes L" at bounding box center [77, 209] width 15 height 12
click at [184, 160] on p "Undo" at bounding box center [181, 161] width 8 height 4
click at [76, 187] on div "Shapes L" at bounding box center [77, 209] width 15 height 12
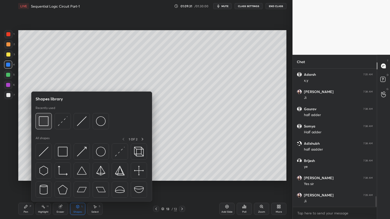
click at [46, 123] on img at bounding box center [44, 121] width 10 height 10
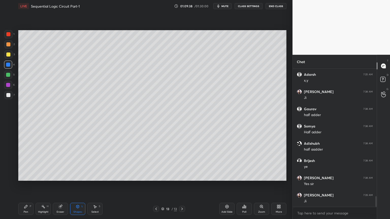
click at [80, 187] on div "Shapes L" at bounding box center [77, 209] width 15 height 12
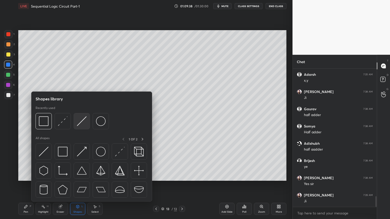
click at [81, 123] on img at bounding box center [82, 121] width 10 height 10
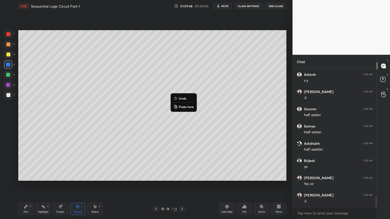
click at [184, 97] on p "Undo" at bounding box center [183, 98] width 8 height 4
click at [198, 101] on p "Undo" at bounding box center [198, 102] width 8 height 4
click at [10, 46] on div at bounding box center [8, 44] width 8 height 8
click at [25, 187] on icon at bounding box center [25, 206] width 3 height 3
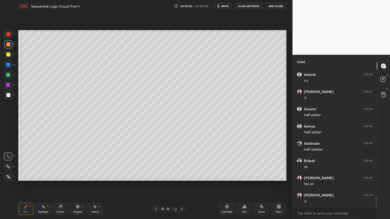
click at [7, 165] on icon at bounding box center [8, 166] width 4 height 3
click at [10, 95] on div at bounding box center [8, 95] width 4 height 4
click at [7, 155] on icon at bounding box center [8, 157] width 5 height 4
click at [46, 187] on div "Highlight H" at bounding box center [43, 209] width 15 height 12
click at [61, 187] on icon at bounding box center [60, 207] width 4 height 4
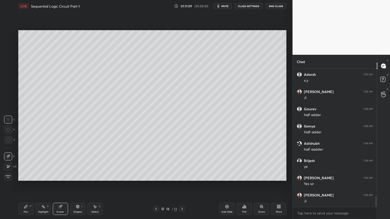
click at [25, 187] on icon at bounding box center [25, 206] width 3 height 3
click at [40, 187] on div "Highlight H" at bounding box center [43, 209] width 15 height 12
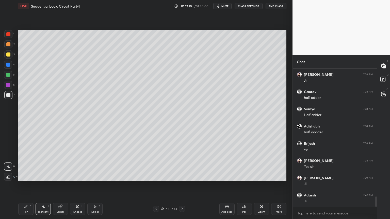
click at [11, 57] on div at bounding box center [8, 54] width 8 height 8
click at [27, 187] on icon at bounding box center [26, 207] width 4 height 4
click at [9, 163] on div at bounding box center [8, 167] width 8 height 8
click at [11, 48] on div "2" at bounding box center [9, 45] width 10 height 10
click at [60, 187] on div "Eraser" at bounding box center [61, 212] width 8 height 3
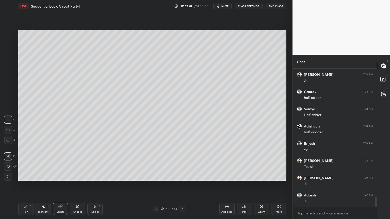
click at [26, 187] on icon at bounding box center [25, 206] width 3 height 3
click at [12, 55] on div at bounding box center [8, 54] width 8 height 8
click at [6, 156] on icon at bounding box center [8, 157] width 5 height 4
click at [43, 187] on div "Highlight" at bounding box center [43, 212] width 10 height 3
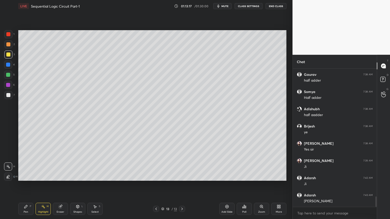
scroll to position [1726, 0]
click at [156, 187] on icon at bounding box center [156, 209] width 4 height 4
click at [11, 77] on div at bounding box center [8, 75] width 8 height 8
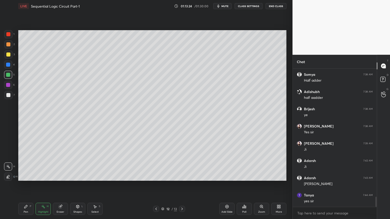
scroll to position [1743, 0]
click at [183, 187] on icon at bounding box center [182, 209] width 4 height 4
click at [79, 187] on div "Shapes" at bounding box center [77, 212] width 9 height 3
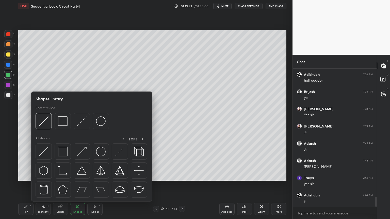
click at [61, 187] on div "Eraser" at bounding box center [60, 209] width 15 height 12
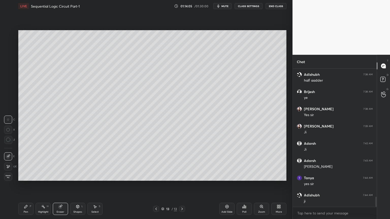
click at [27, 187] on div "Pen P" at bounding box center [25, 209] width 15 height 12
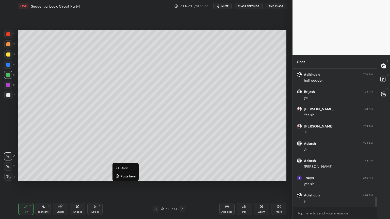
click at [125, 167] on p "Undo" at bounding box center [124, 168] width 8 height 4
click at [78, 187] on div "Shapes L" at bounding box center [77, 209] width 15 height 12
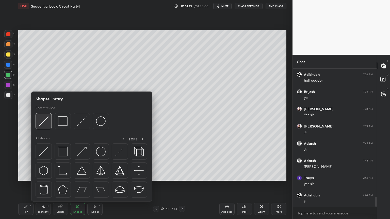
click at [45, 122] on img at bounding box center [44, 121] width 10 height 10
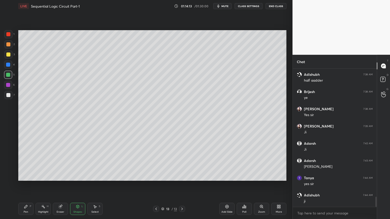
click at [22, 187] on div "Pen P" at bounding box center [25, 209] width 15 height 12
click at [10, 68] on div at bounding box center [8, 65] width 8 height 8
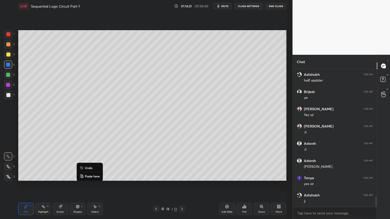
click at [89, 165] on button "Undo" at bounding box center [90, 168] width 22 height 6
click at [76, 187] on icon at bounding box center [78, 207] width 4 height 4
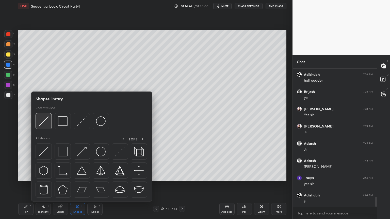
click at [45, 122] on img at bounding box center [44, 121] width 10 height 10
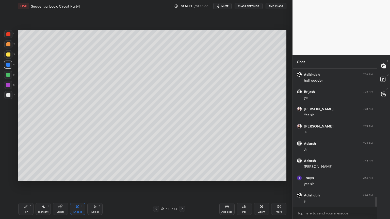
click at [59, 187] on div "Eraser" at bounding box center [61, 212] width 8 height 3
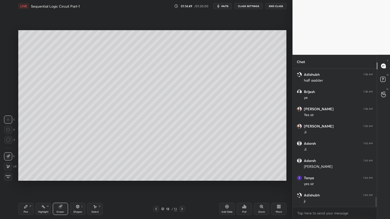
click at [34, 187] on div "Pen P Highlight H Eraser Shapes L Select S" at bounding box center [68, 209] width 100 height 12
click at [26, 187] on icon at bounding box center [26, 207] width 4 height 4
click at [8, 57] on div at bounding box center [8, 54] width 8 height 8
click at [60, 187] on div "Eraser" at bounding box center [61, 212] width 8 height 3
click at [25, 187] on div "Pen P" at bounding box center [25, 209] width 15 height 12
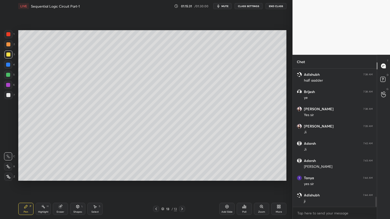
click at [10, 77] on div at bounding box center [8, 75] width 8 height 8
click at [62, 187] on icon at bounding box center [60, 207] width 4 height 4
click at [23, 187] on div "Pen P" at bounding box center [25, 209] width 15 height 12
click at [61, 187] on div "Eraser" at bounding box center [61, 212] width 8 height 3
click at [26, 187] on div "Pen P" at bounding box center [25, 209] width 15 height 12
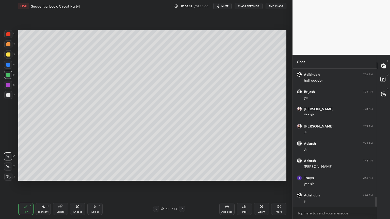
click at [10, 84] on div at bounding box center [8, 85] width 8 height 8
click at [48, 187] on div "Highlight H" at bounding box center [43, 209] width 15 height 12
click at [25, 187] on icon at bounding box center [25, 206] width 3 height 3
click at [8, 95] on div at bounding box center [8, 95] width 4 height 4
click at [8, 65] on div at bounding box center [8, 65] width 4 height 4
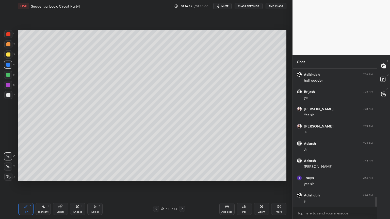
click at [8, 74] on div at bounding box center [8, 75] width 4 height 4
click at [11, 47] on div at bounding box center [8, 44] width 8 height 8
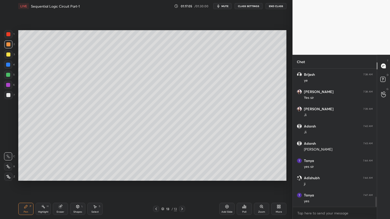
scroll to position [1777, 0]
click at [59, 187] on div "Eraser" at bounding box center [60, 209] width 15 height 12
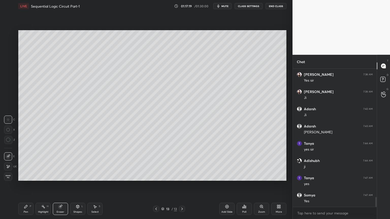
click at [44, 187] on div "Highlight H" at bounding box center [43, 209] width 15 height 12
click at [15, 56] on div "1 2 3 4 5 6 7 C X Z C X Z E E Erase all H H" at bounding box center [8, 105] width 16 height 151
click at [12, 57] on div "3" at bounding box center [9, 54] width 10 height 8
click at [154, 187] on icon at bounding box center [156, 209] width 4 height 4
click at [184, 187] on icon at bounding box center [182, 209] width 4 height 4
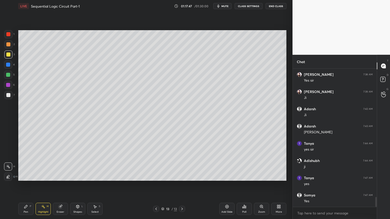
click at [155, 187] on icon at bounding box center [156, 209] width 4 height 4
click at [183, 187] on icon at bounding box center [182, 209] width 4 height 4
click at [225, 187] on icon at bounding box center [227, 207] width 4 height 4
click at [12, 46] on div "2" at bounding box center [9, 44] width 10 height 8
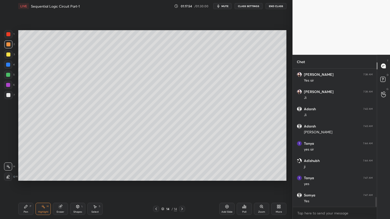
click at [29, 187] on div "Pen P" at bounding box center [25, 209] width 15 height 12
click at [5, 165] on div at bounding box center [8, 167] width 8 height 8
click at [11, 55] on div at bounding box center [8, 54] width 8 height 8
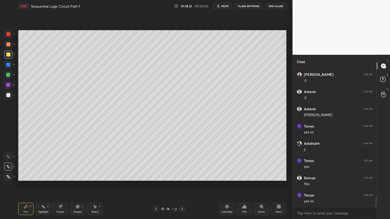
click at [8, 155] on icon at bounding box center [8, 157] width 5 height 4
click at [47, 187] on div "H" at bounding box center [48, 206] width 2 height 3
click at [60, 187] on div "Eraser" at bounding box center [60, 209] width 15 height 12
click at [22, 187] on div "Pen P" at bounding box center [25, 209] width 15 height 12
click at [10, 74] on div at bounding box center [8, 75] width 4 height 4
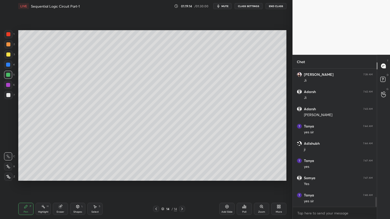
click at [10, 86] on div at bounding box center [8, 85] width 4 height 4
click at [61, 187] on div "Eraser" at bounding box center [61, 212] width 8 height 3
click at [23, 187] on div "Pen P" at bounding box center [25, 209] width 15 height 12
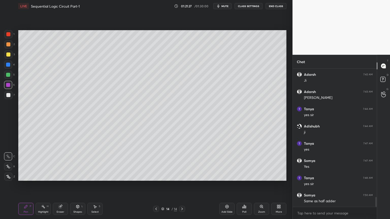
click at [77, 187] on div "Shapes L" at bounding box center [77, 209] width 15 height 12
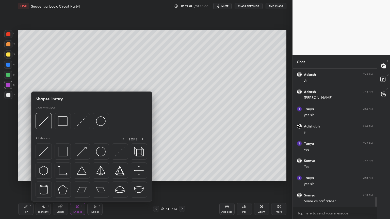
click at [59, 187] on div "Eraser" at bounding box center [61, 212] width 8 height 3
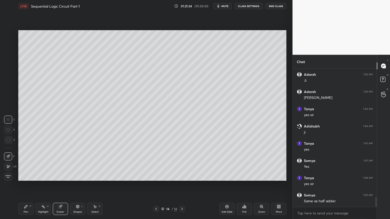
click at [26, 187] on icon at bounding box center [26, 207] width 4 height 4
click at [60, 187] on div "Eraser" at bounding box center [60, 209] width 15 height 12
click at [26, 187] on icon at bounding box center [26, 207] width 4 height 4
click at [10, 44] on div at bounding box center [8, 44] width 8 height 8
click at [8, 166] on icon at bounding box center [8, 167] width 5 height 4
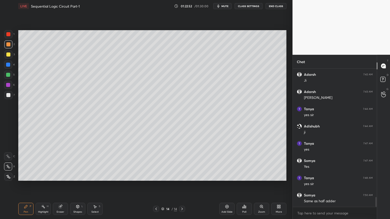
click at [227, 187] on icon at bounding box center [226, 206] width 3 height 3
click at [10, 56] on div at bounding box center [8, 55] width 4 height 4
click at [10, 154] on div at bounding box center [8, 156] width 8 height 8
click at [58, 187] on div "Eraser" at bounding box center [60, 209] width 15 height 12
click at [24, 187] on div "Pen" at bounding box center [26, 212] width 5 height 3
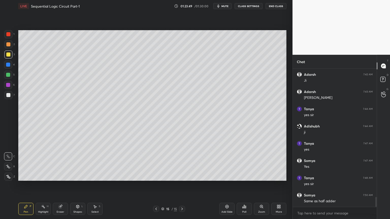
click at [11, 76] on div at bounding box center [8, 75] width 8 height 8
click at [63, 187] on div "Eraser" at bounding box center [61, 212] width 8 height 3
click at [26, 187] on icon at bounding box center [26, 207] width 4 height 4
click at [59, 187] on div "Eraser" at bounding box center [60, 209] width 15 height 12
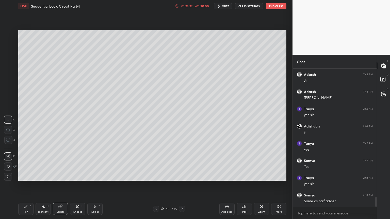
click at [26, 187] on icon at bounding box center [26, 207] width 4 height 4
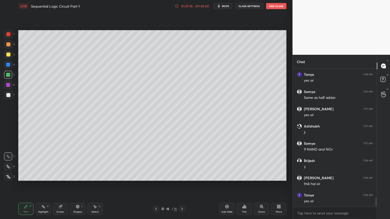
scroll to position [1933, 0]
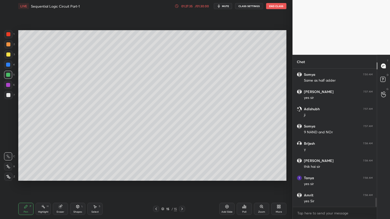
click at [155, 187] on icon at bounding box center [156, 209] width 4 height 4
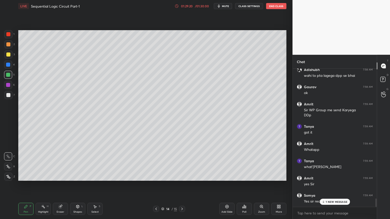
scroll to position [2132, 0]
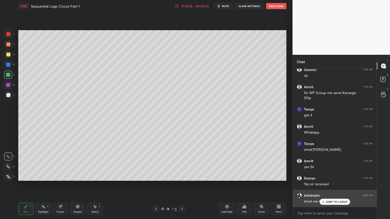
click at [332, 187] on div "JUMP TO LATEST" at bounding box center [334, 202] width 30 height 6
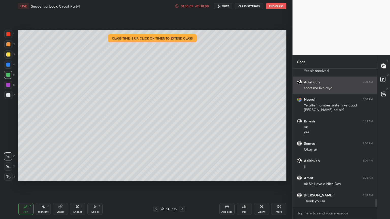
scroll to position [2, 2]
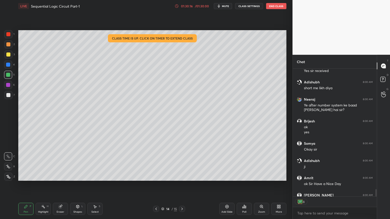
click at [282, 9] on button "End Class" at bounding box center [276, 6] width 20 height 6
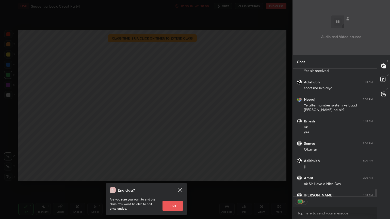
click at [175, 187] on button "End" at bounding box center [172, 206] width 20 height 10
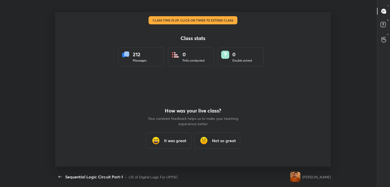
scroll to position [25212, 24981]
click at [171, 141] on h3 "It was great" at bounding box center [175, 141] width 22 height 6
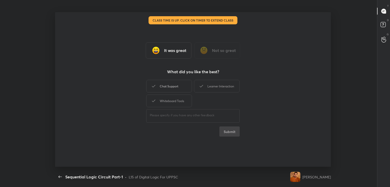
click at [176, 91] on div "Chat Support" at bounding box center [169, 86] width 46 height 13
click at [177, 99] on div "Whiteboard Tools" at bounding box center [169, 101] width 46 height 13
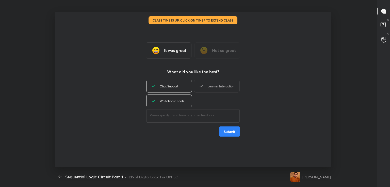
click at [219, 90] on div "Learner Interaction" at bounding box center [217, 86] width 46 height 13
type textarea "x"
click at [227, 132] on button "Submit" at bounding box center [229, 132] width 20 height 10
